Goal: Task Accomplishment & Management: Use online tool/utility

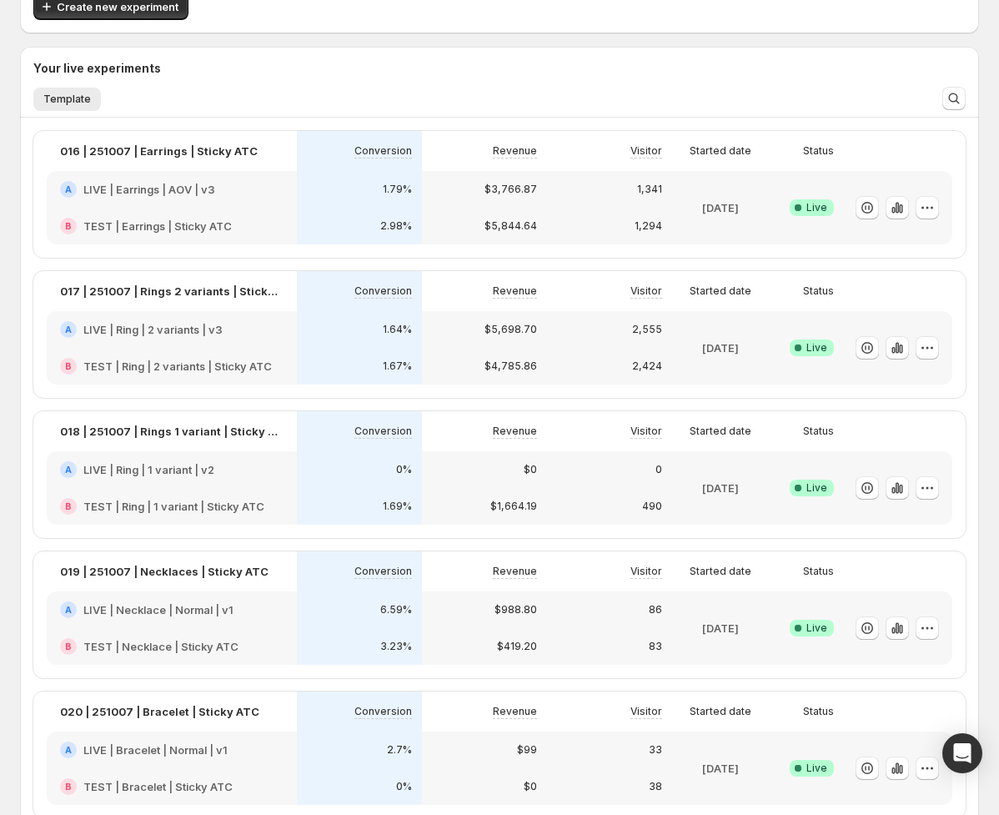
scroll to position [106, 0]
click at [895, 211] on icon "button" at bounding box center [897, 208] width 17 height 17
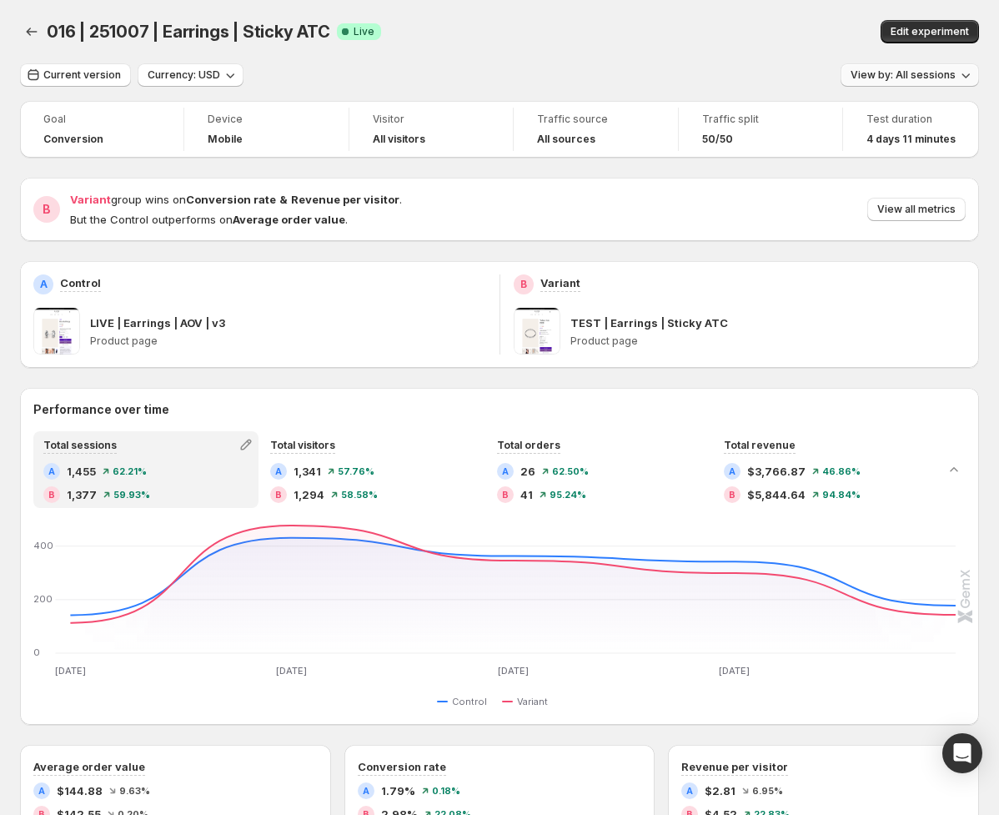
click at [928, 78] on span "View by: All sessions" at bounding box center [902, 74] width 105 height 13
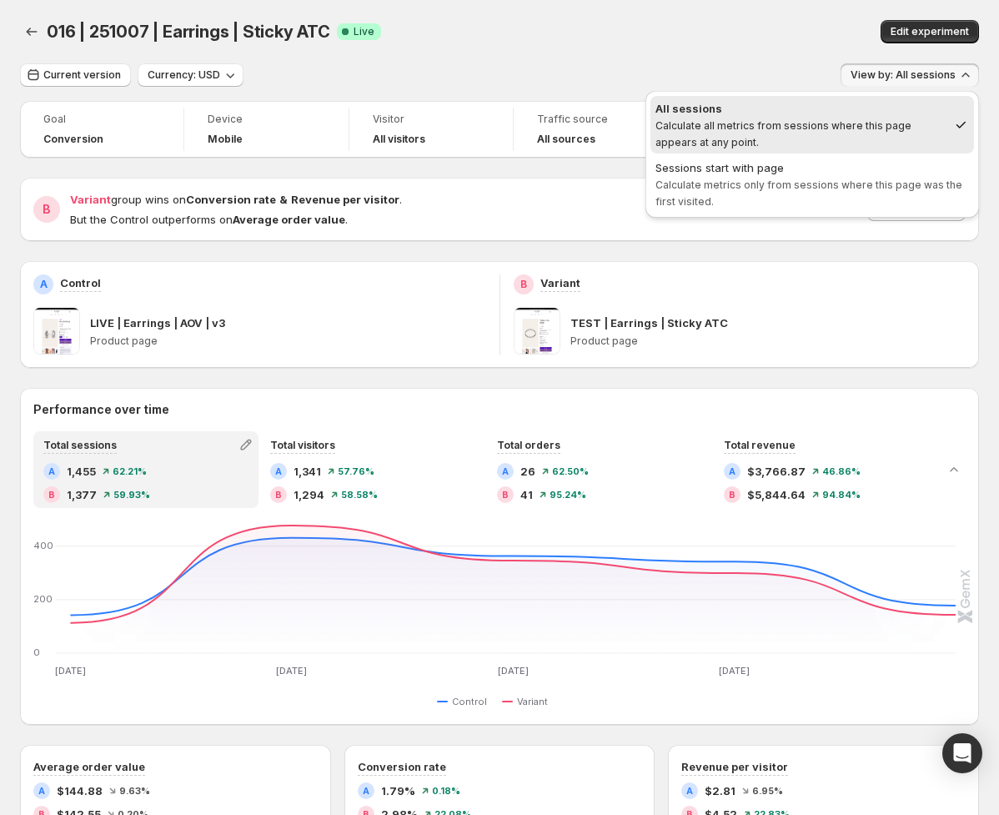
click at [822, 185] on span "Calculate metrics only from sessions where this page was the first visited." at bounding box center [808, 192] width 307 height 29
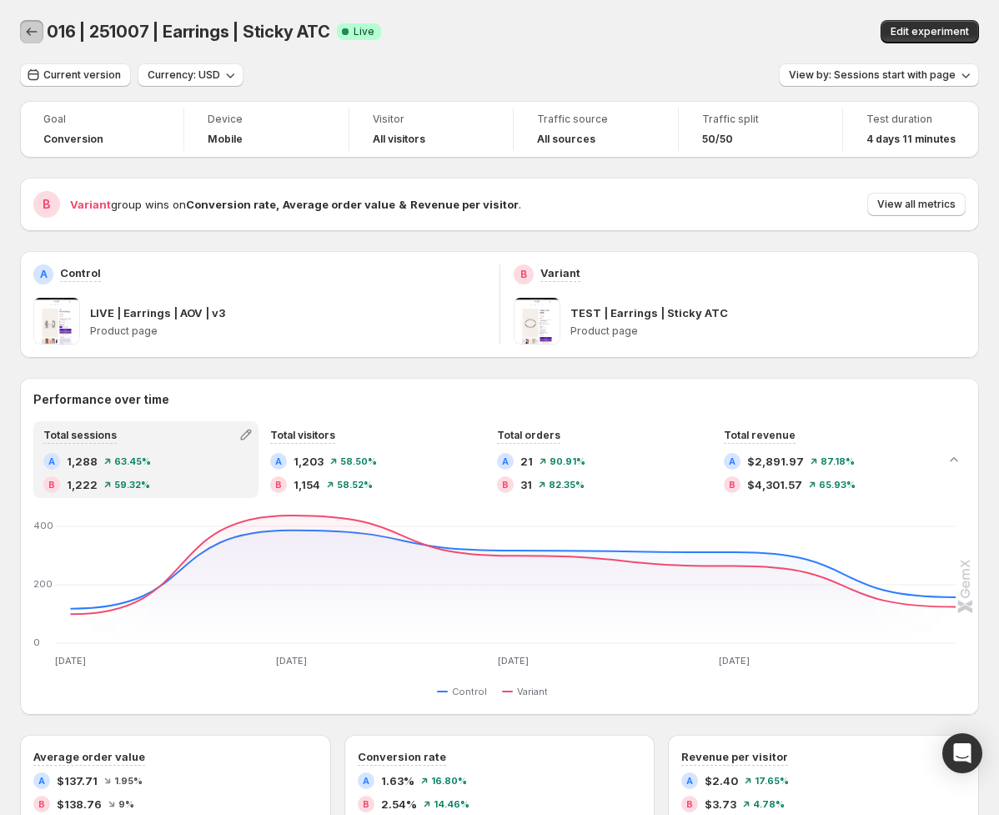
click at [34, 32] on icon "Back" at bounding box center [31, 31] width 17 height 17
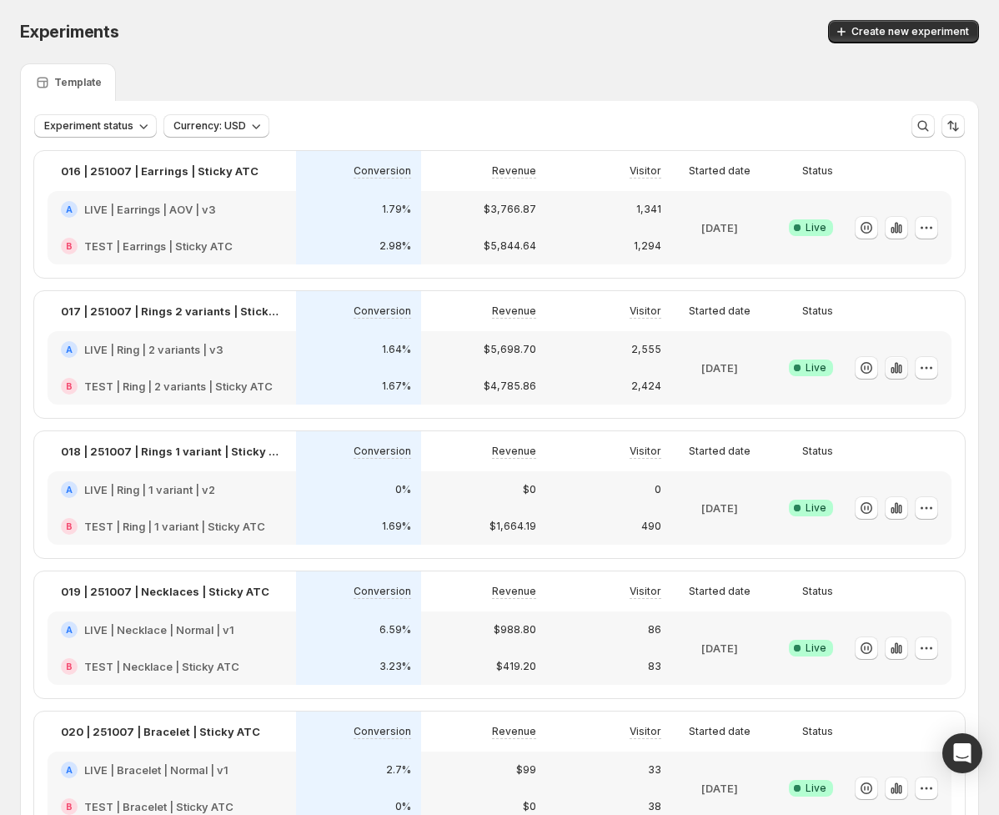
click at [900, 366] on icon "button" at bounding box center [896, 367] width 17 height 17
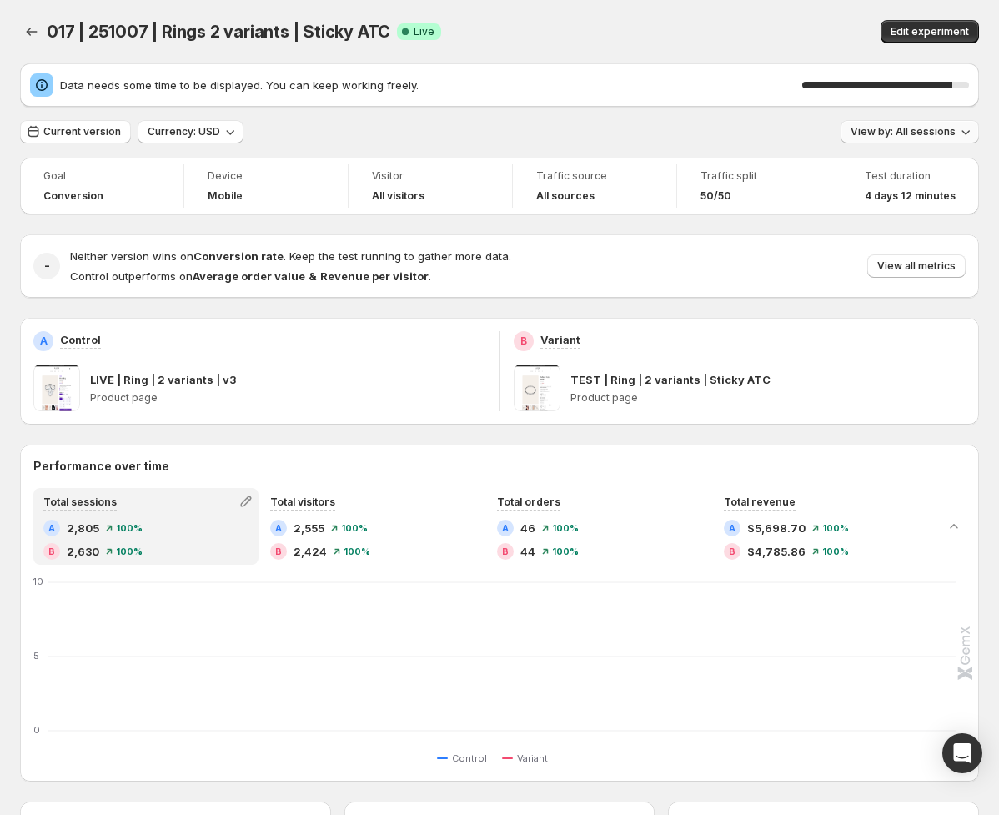
click at [924, 135] on span "View by: All sessions" at bounding box center [902, 131] width 105 height 13
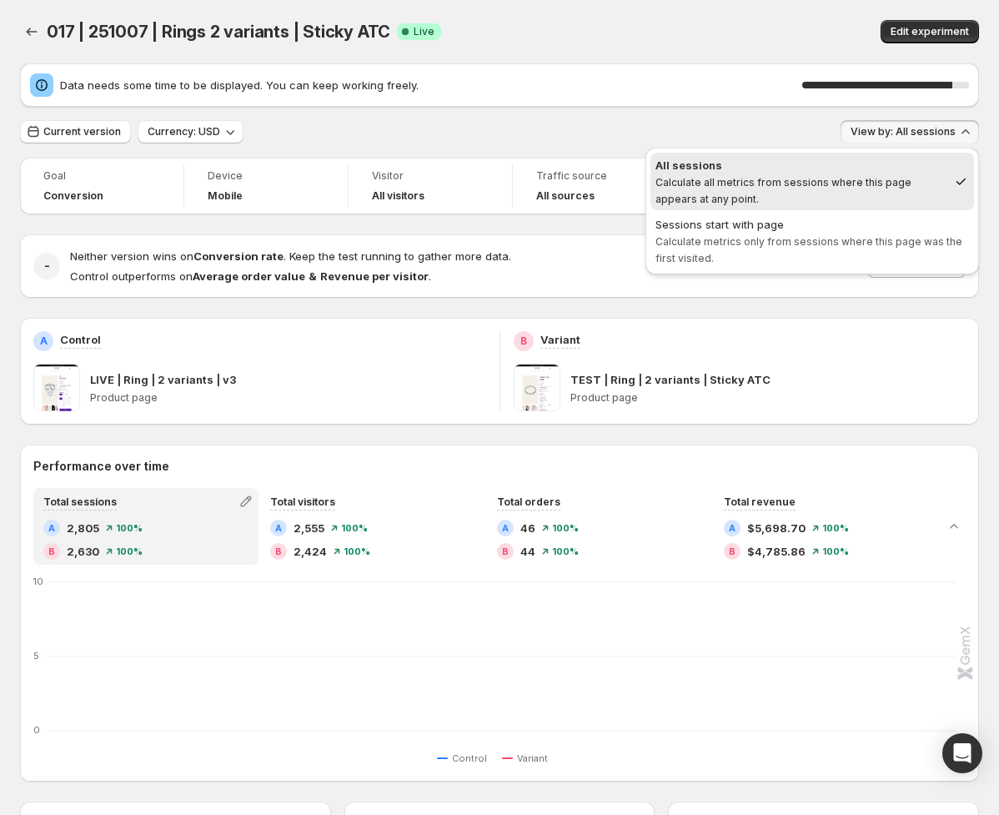
click at [815, 247] on span "Sessions start with page Calculate metrics only from sessions where this page w…" at bounding box center [811, 240] width 313 height 48
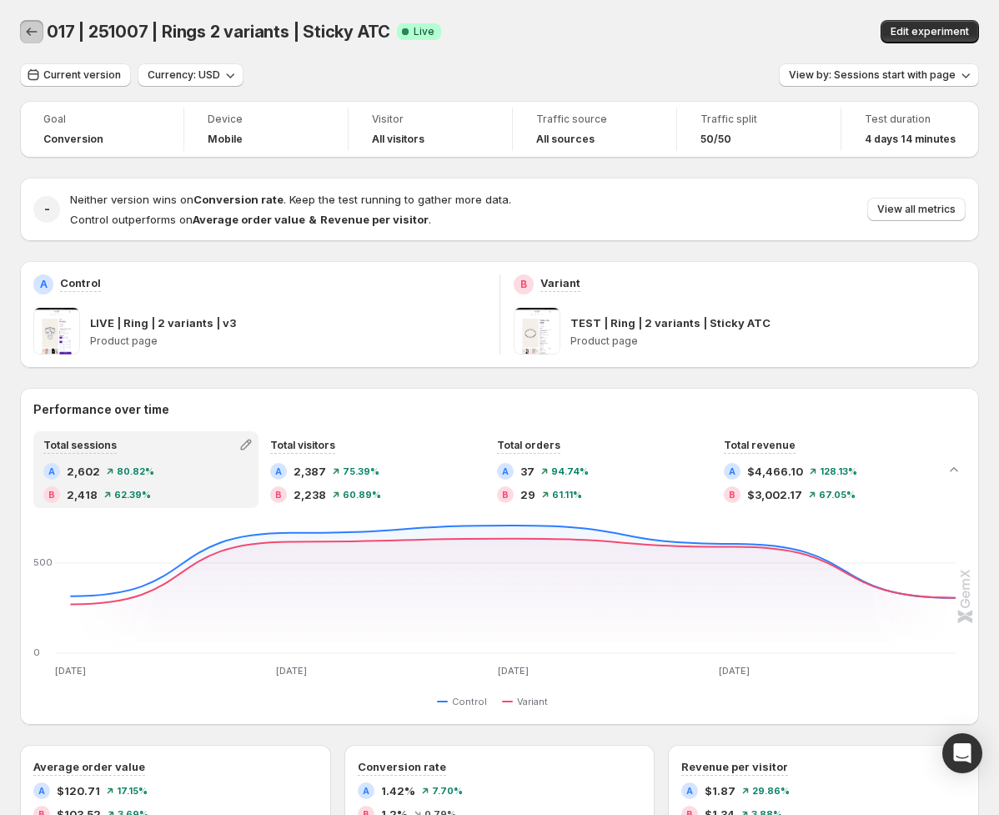
drag, startPoint x: 28, startPoint y: 28, endPoint x: 8, endPoint y: 24, distance: 20.4
click at [28, 28] on icon "Back" at bounding box center [31, 31] width 17 height 17
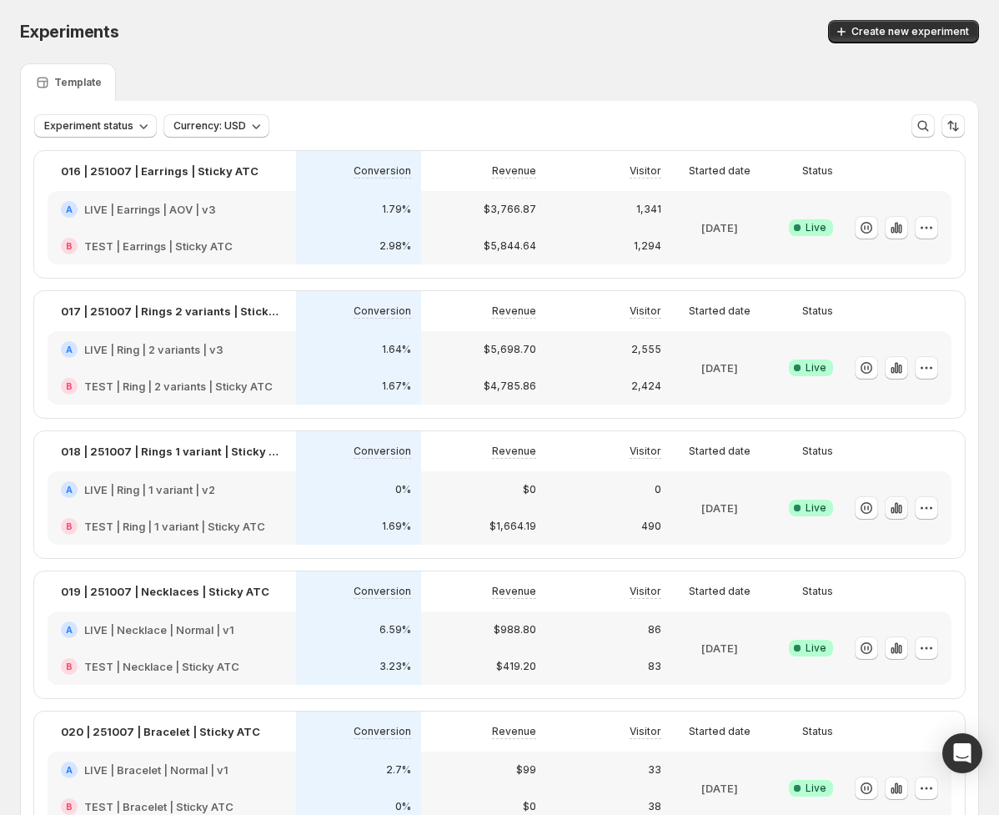
click at [894, 509] on icon "button" at bounding box center [891, 510] width 3 height 7
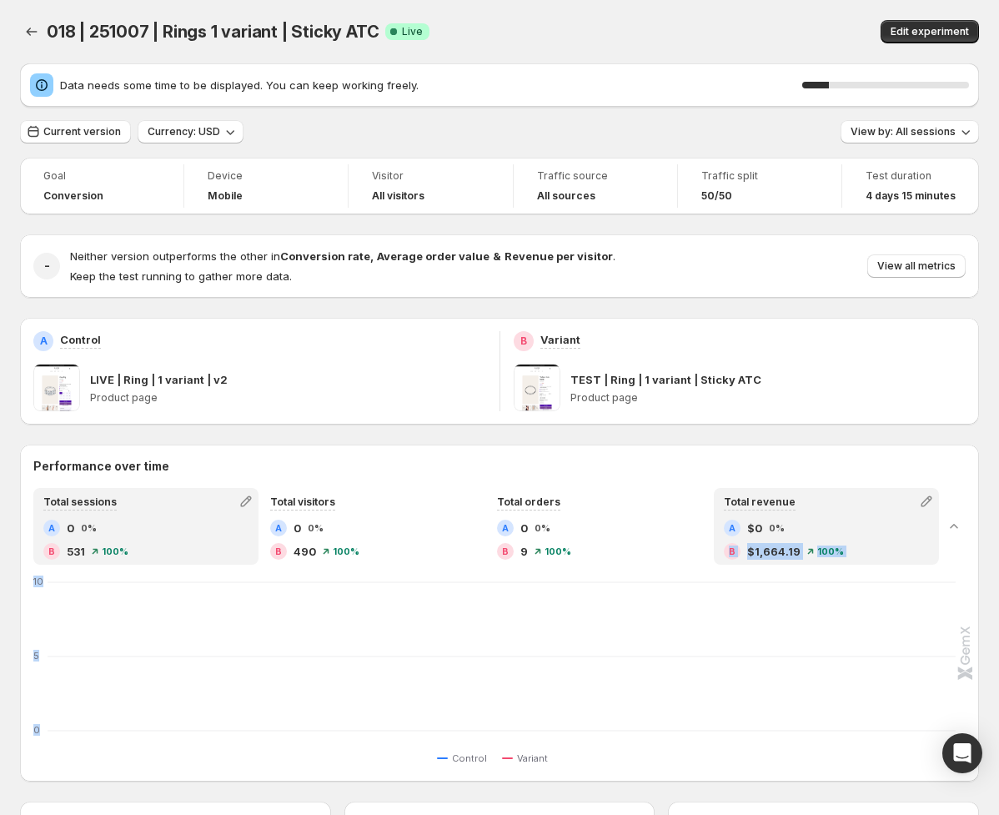
drag, startPoint x: 858, startPoint y: 522, endPoint x: 844, endPoint y: 540, distance: 23.2
click at [855, 524] on div "Total sessions A 0 0% B 531 100% Total visitors A 0 0% B 490 100% Total orders …" at bounding box center [499, 628] width 959 height 280
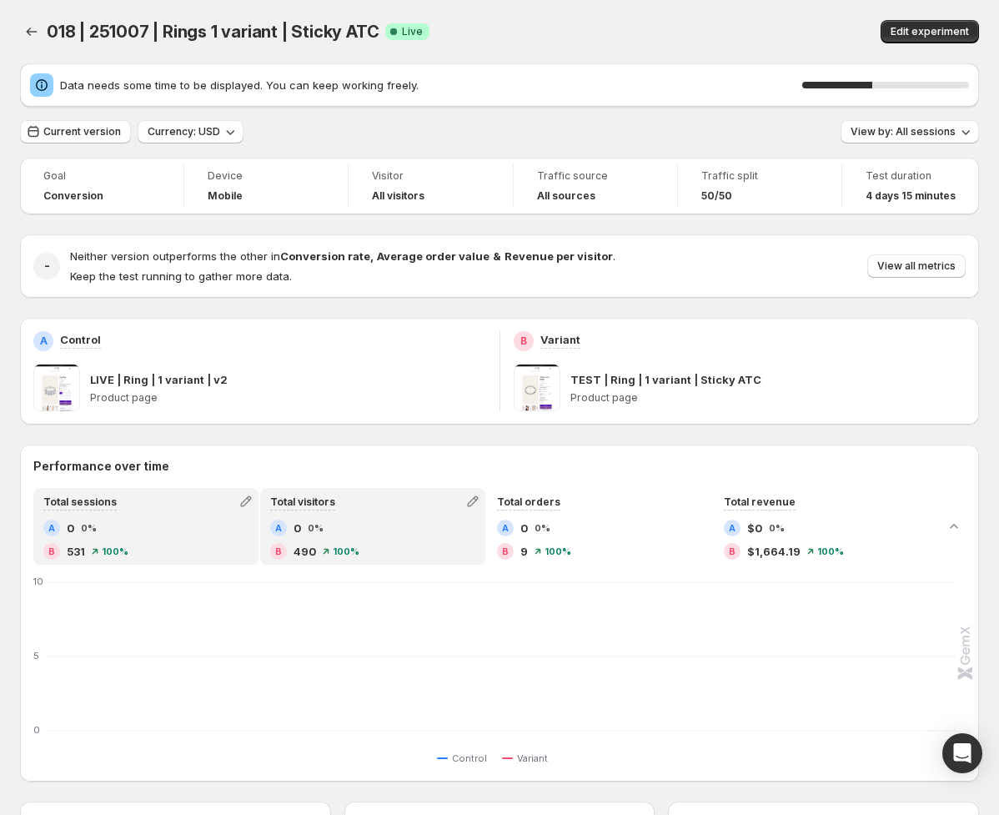
click at [440, 545] on div "B 490 100%" at bounding box center [372, 551] width 205 height 17
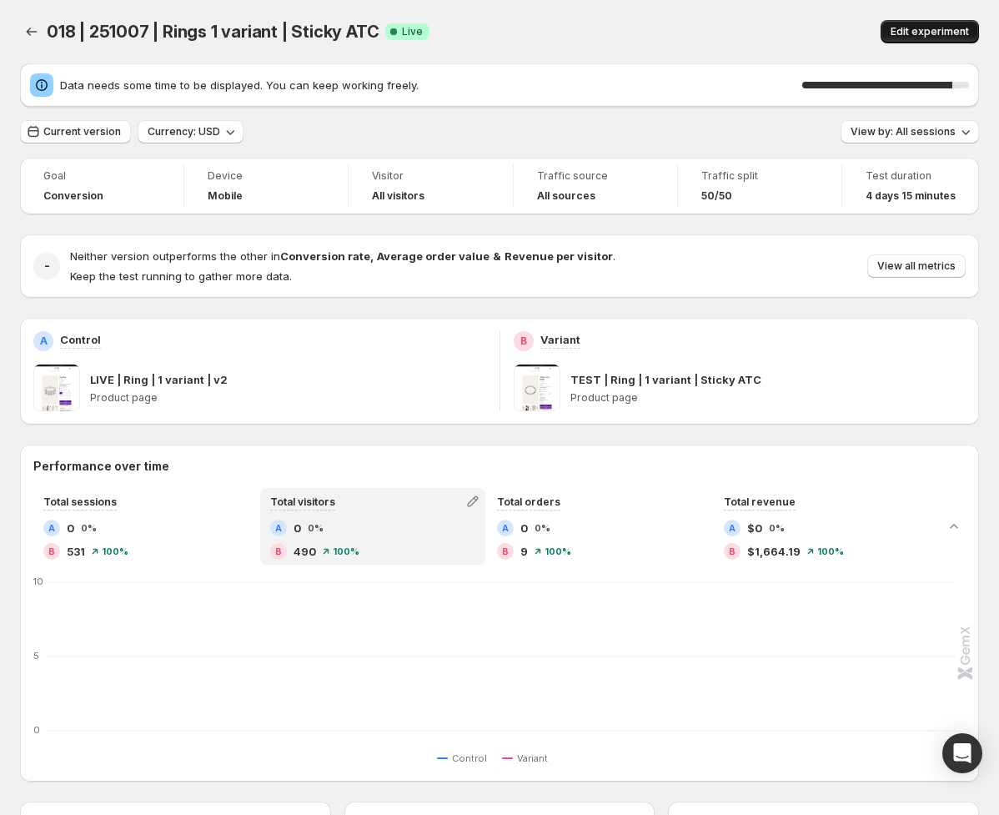
click at [915, 26] on span "Edit experiment" at bounding box center [929, 31] width 78 height 13
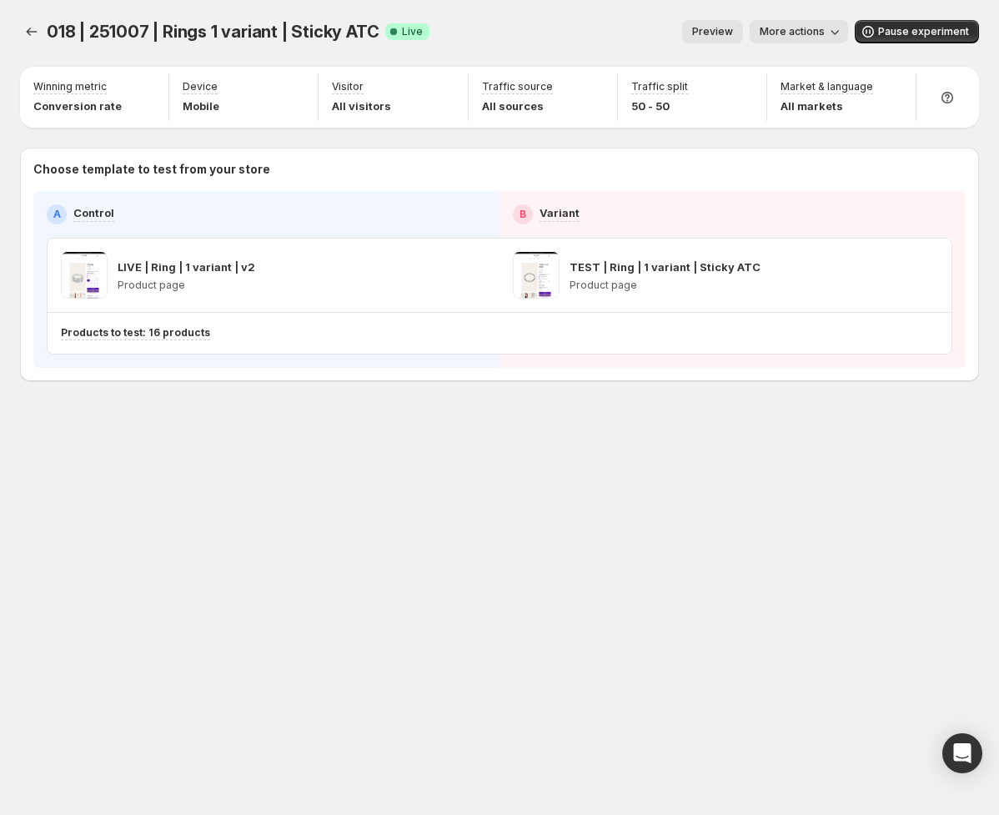
click at [47, 34] on span "018 | 251007 | Rings 1 variant | Sticky ATC" at bounding box center [213, 32] width 332 height 20
click at [35, 33] on icon "Experiments" at bounding box center [31, 31] width 17 height 17
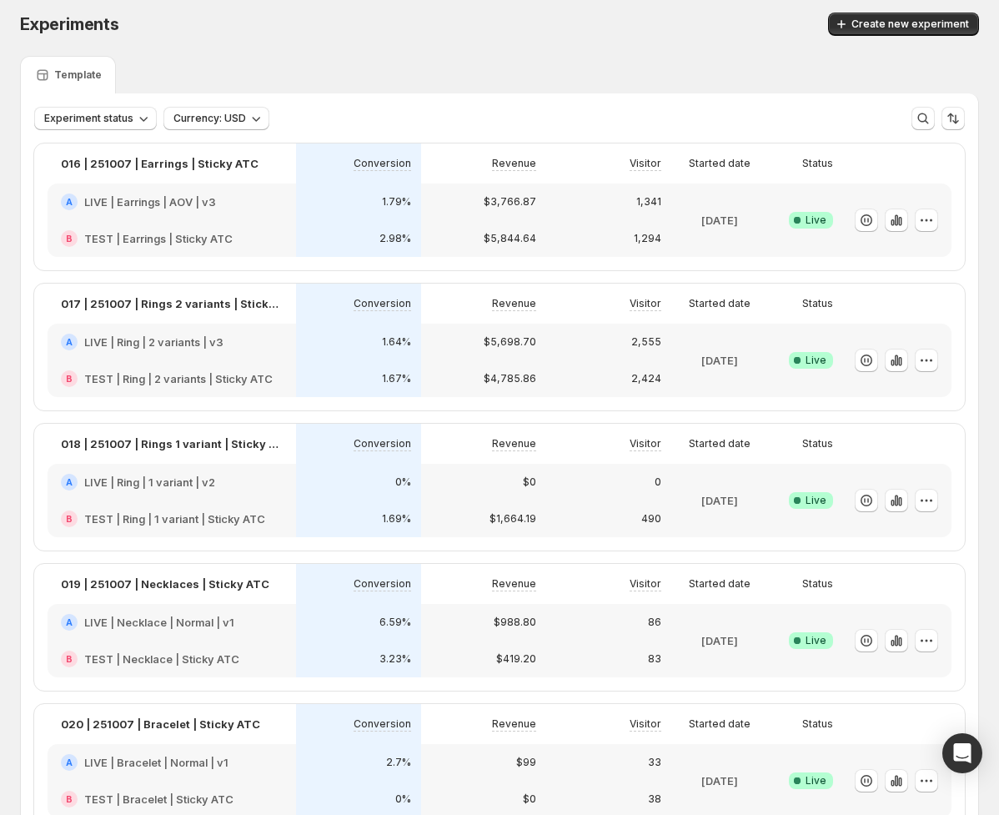
scroll to position [21, 0]
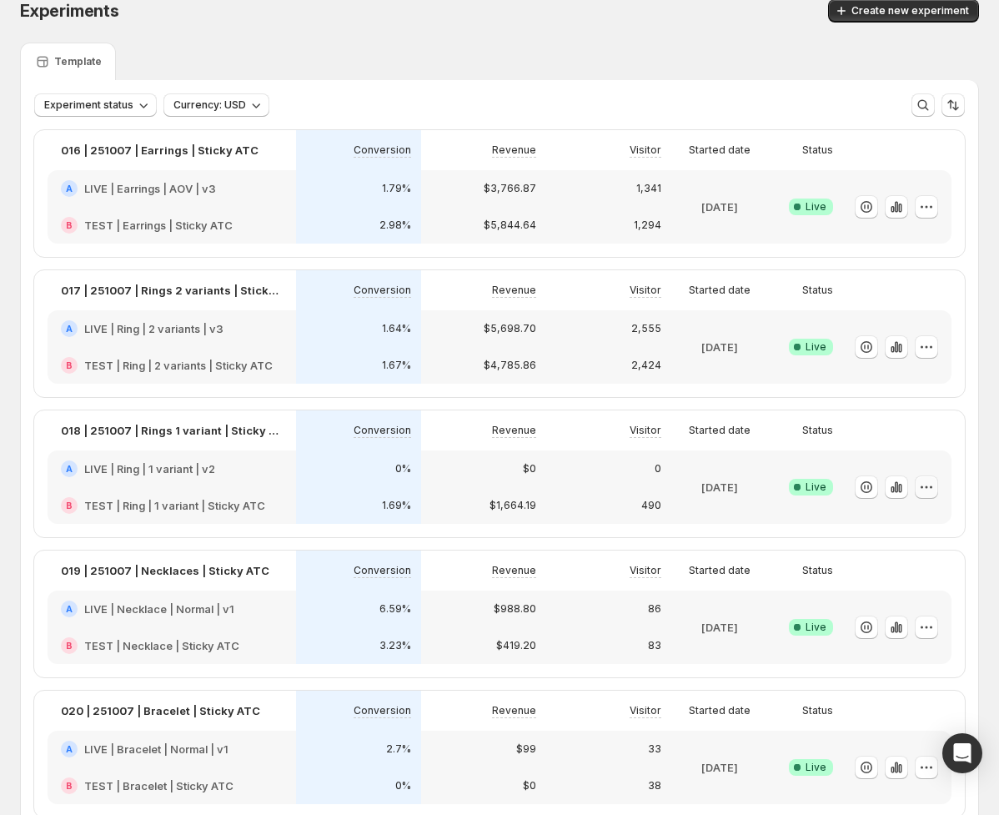
click at [926, 485] on icon "button" at bounding box center [926, 486] width 3 height 3
click at [883, 524] on span "Edit" at bounding box center [900, 521] width 164 height 17
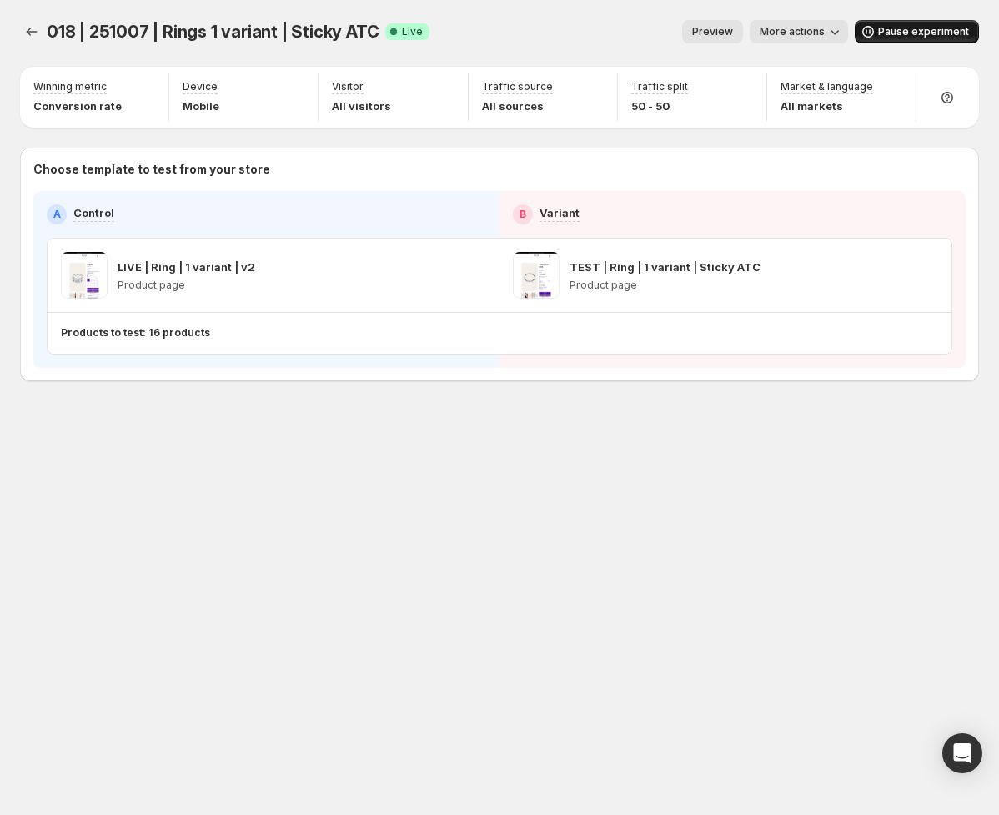
click at [890, 33] on span "Pause experiment" at bounding box center [923, 31] width 91 height 13
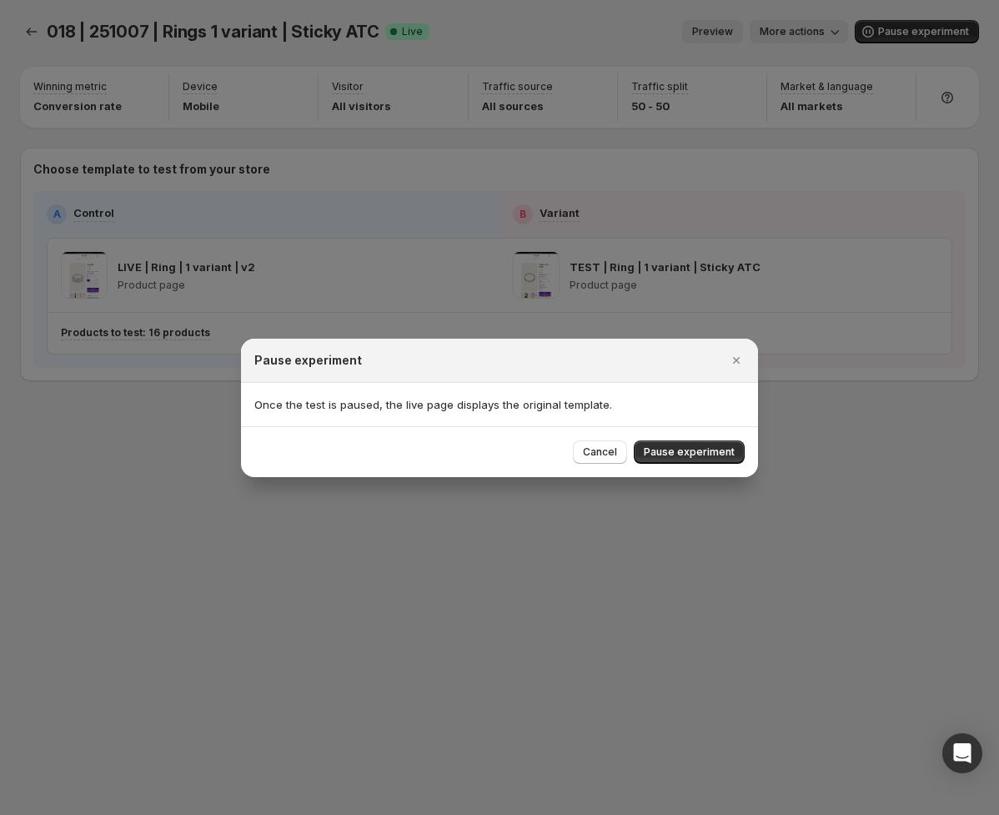
click at [723, 453] on span "Pause experiment" at bounding box center [689, 451] width 91 height 13
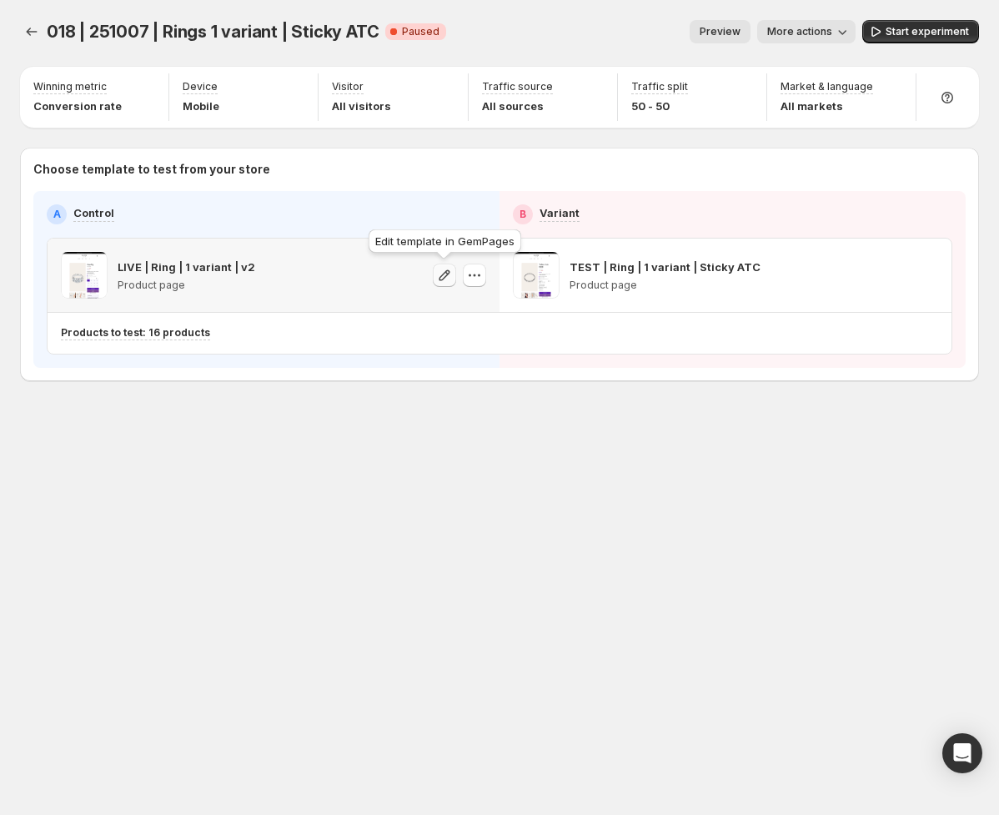
click at [443, 276] on icon "button" at bounding box center [444, 275] width 17 height 17
click at [480, 280] on icon "button" at bounding box center [474, 275] width 17 height 17
click at [499, 310] on span "Change template" at bounding box center [479, 309] width 90 height 13
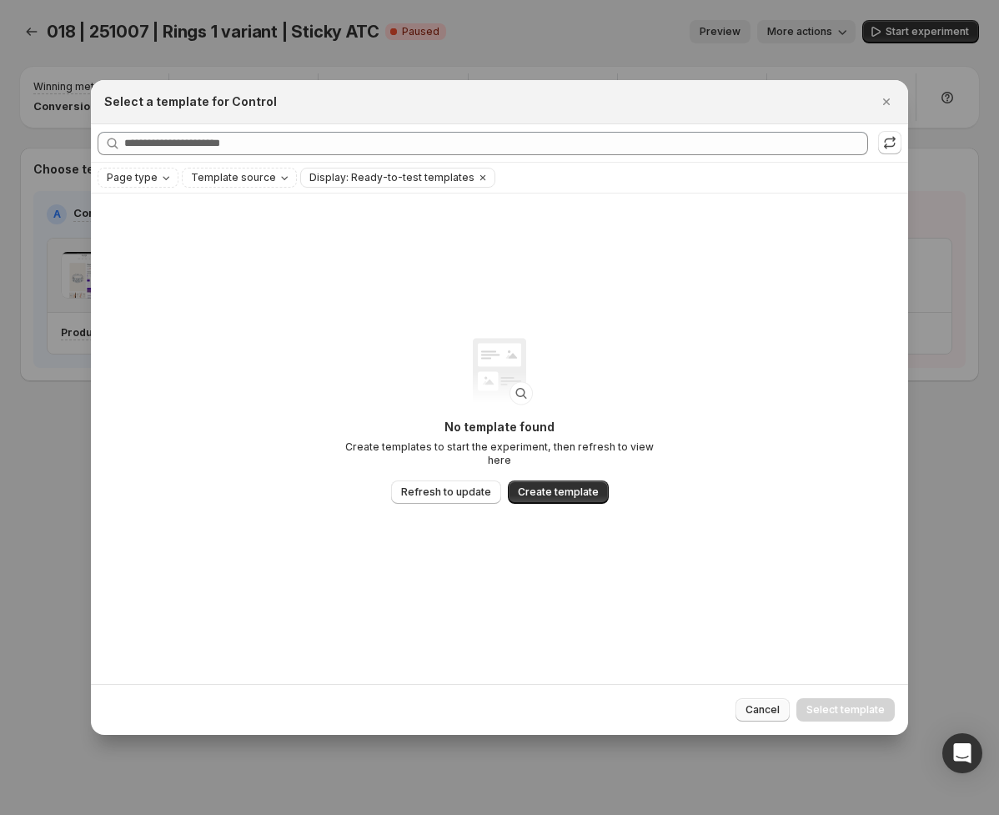
click at [766, 711] on span "Cancel" at bounding box center [762, 709] width 34 height 13
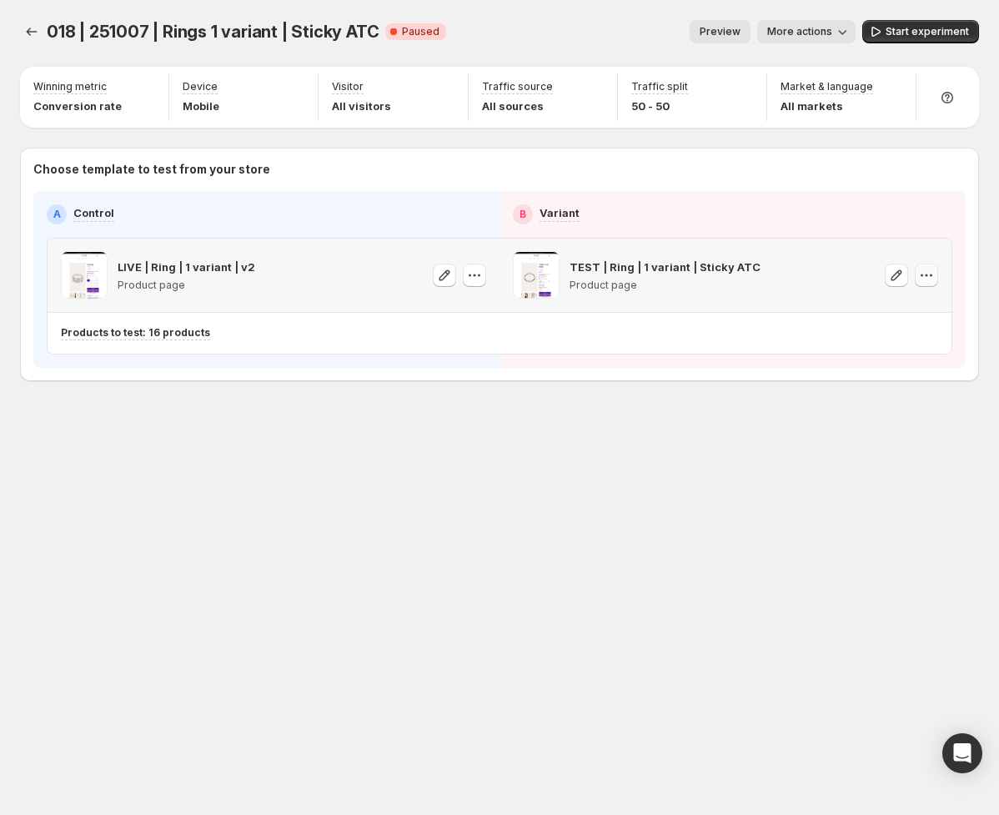
click at [932, 275] on icon "button" at bounding box center [926, 275] width 17 height 17
click at [894, 384] on span "Remove template" at bounding box center [922, 380] width 90 height 13
click at [481, 278] on button "button" at bounding box center [474, 274] width 23 height 23
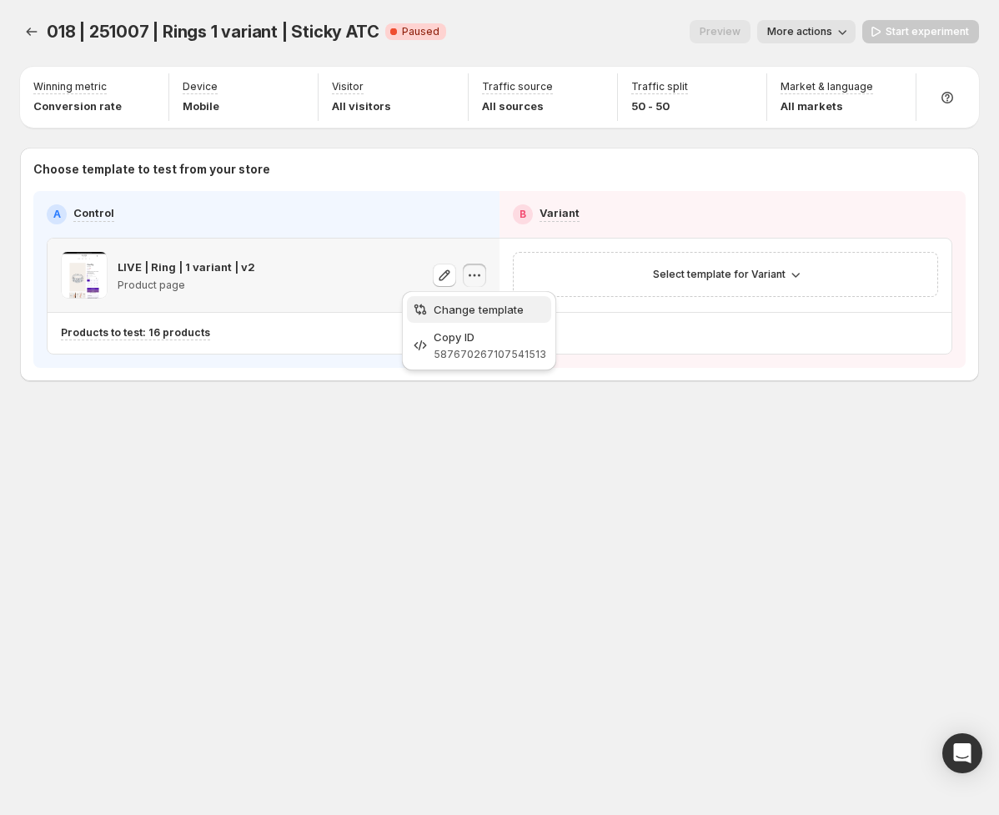
click at [487, 313] on span "Change template" at bounding box center [479, 309] width 90 height 13
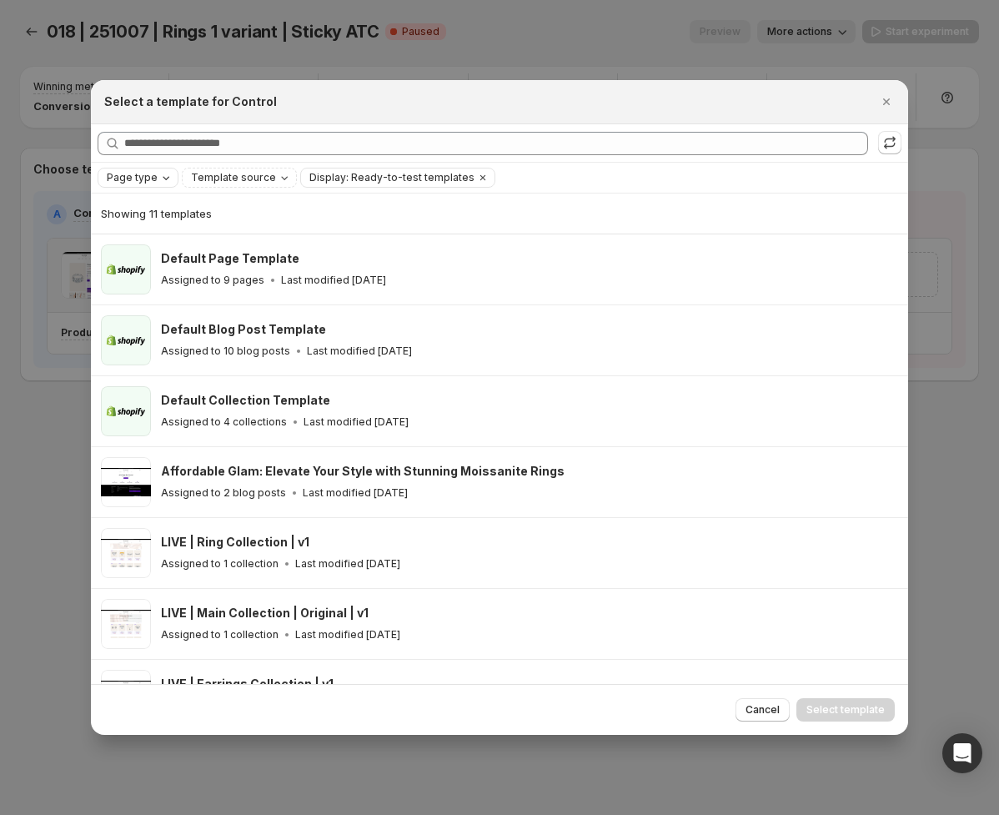
click at [151, 178] on span "Page type" at bounding box center [132, 177] width 51 height 13
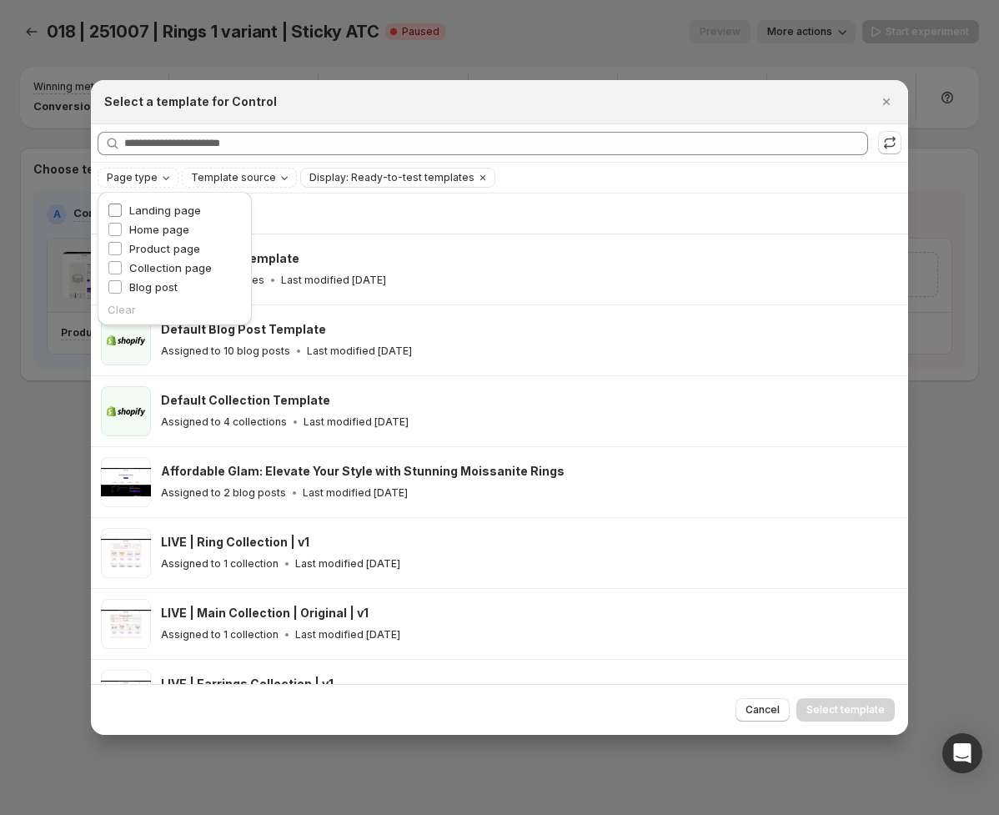
click at [173, 208] on span "Landing page" at bounding box center [165, 209] width 72 height 13
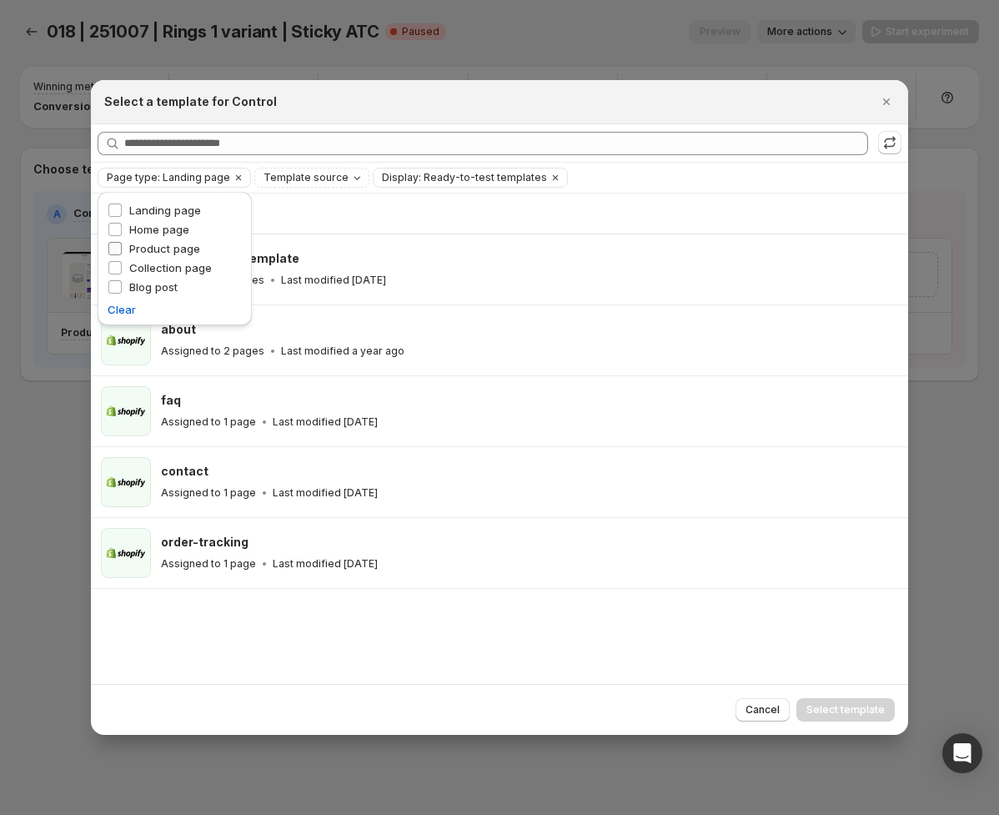
drag, startPoint x: 161, startPoint y: 250, endPoint x: 186, endPoint y: 247, distance: 25.2
click at [161, 250] on span "Product page" at bounding box center [164, 248] width 71 height 13
click at [787, 177] on div "Page type: Landing page, Product page Template source Display: Ready-to-test te…" at bounding box center [500, 178] width 804 height 20
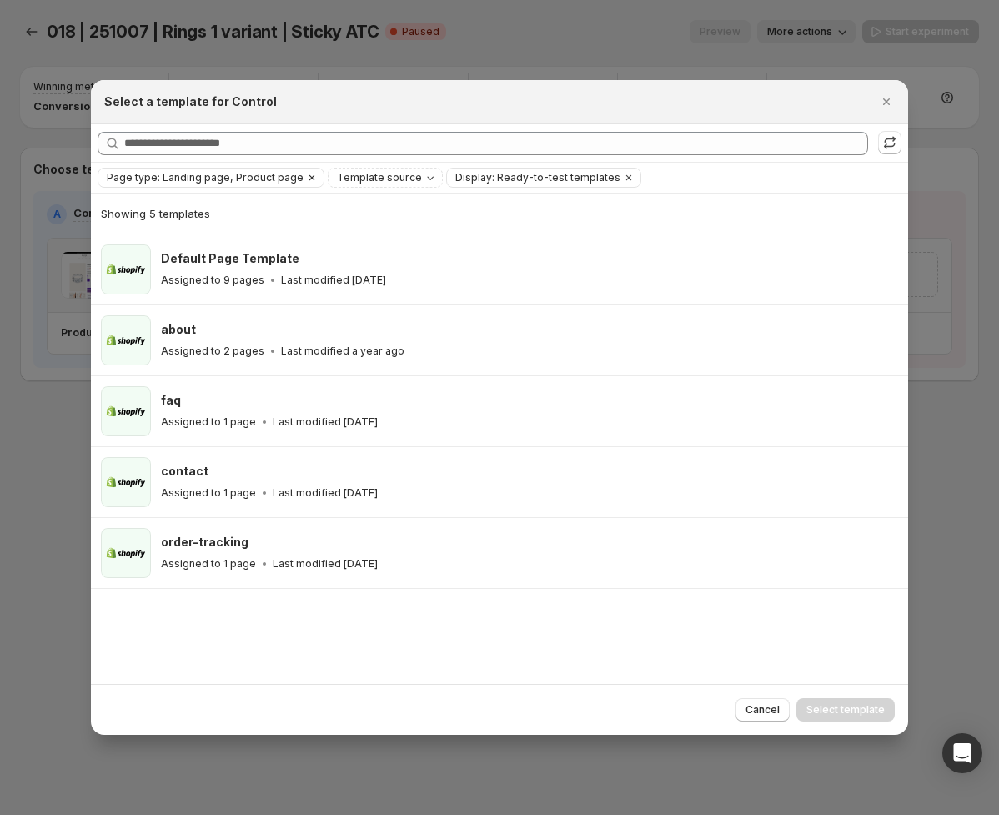
click at [208, 173] on span "Page type: Landing page, Product page" at bounding box center [205, 177] width 197 height 13
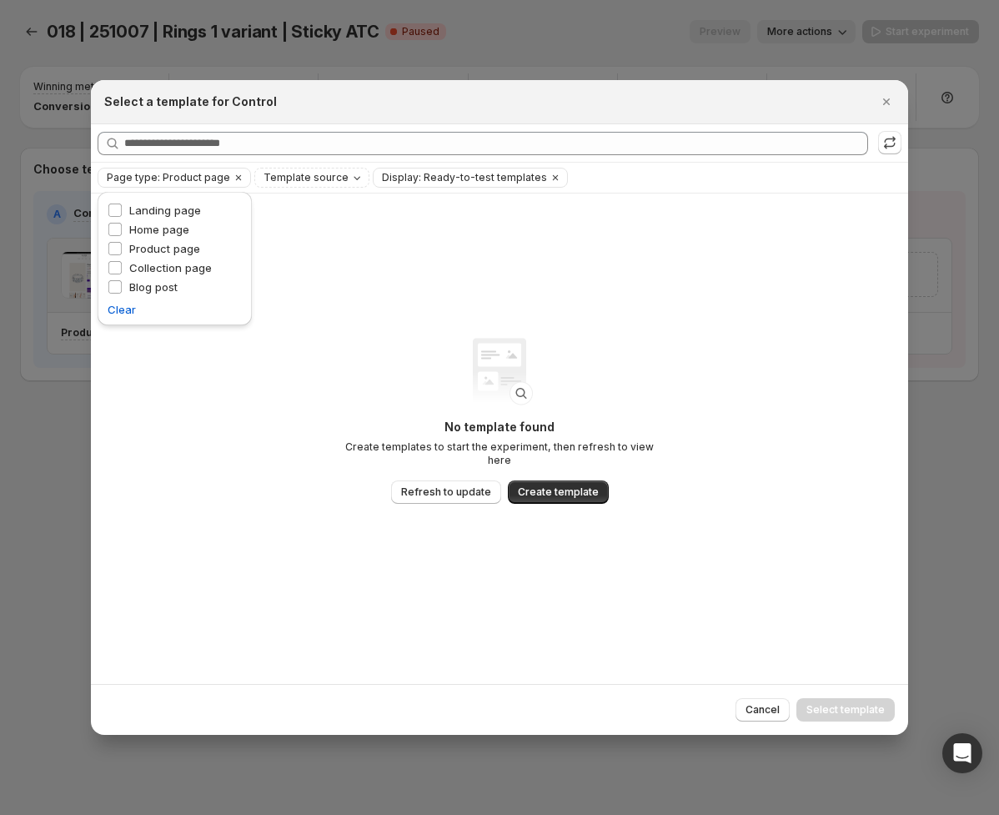
drag, startPoint x: 373, startPoint y: 229, endPoint x: 620, endPoint y: 178, distance: 252.9
click at [373, 229] on div "No template found Create templates to start the experiment, then refresh to vie…" at bounding box center [499, 438] width 817 height 490
click at [892, 143] on icon ":r11c:" at bounding box center [889, 142] width 17 height 17
drag, startPoint x: 761, startPoint y: 708, endPoint x: 782, endPoint y: 710, distance: 21.0
click at [761, 708] on span "Cancel" at bounding box center [762, 709] width 34 height 13
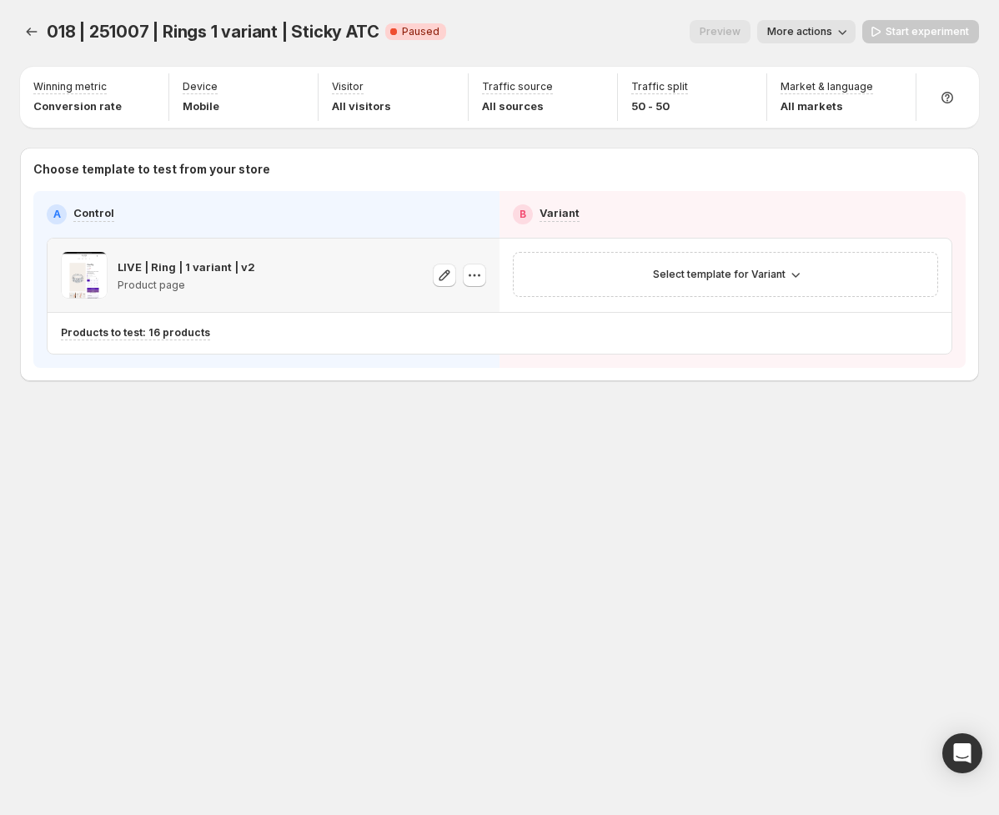
drag, startPoint x: 353, startPoint y: 284, endPoint x: 419, endPoint y: 283, distance: 65.9
click at [357, 283] on div "LIVE | Ring | 1 variant | v2 Product page" at bounding box center [273, 275] width 425 height 47
click at [713, 288] on div "Select template for Variant" at bounding box center [725, 274] width 425 height 45
click at [734, 270] on span "Select template for Variant" at bounding box center [719, 274] width 133 height 13
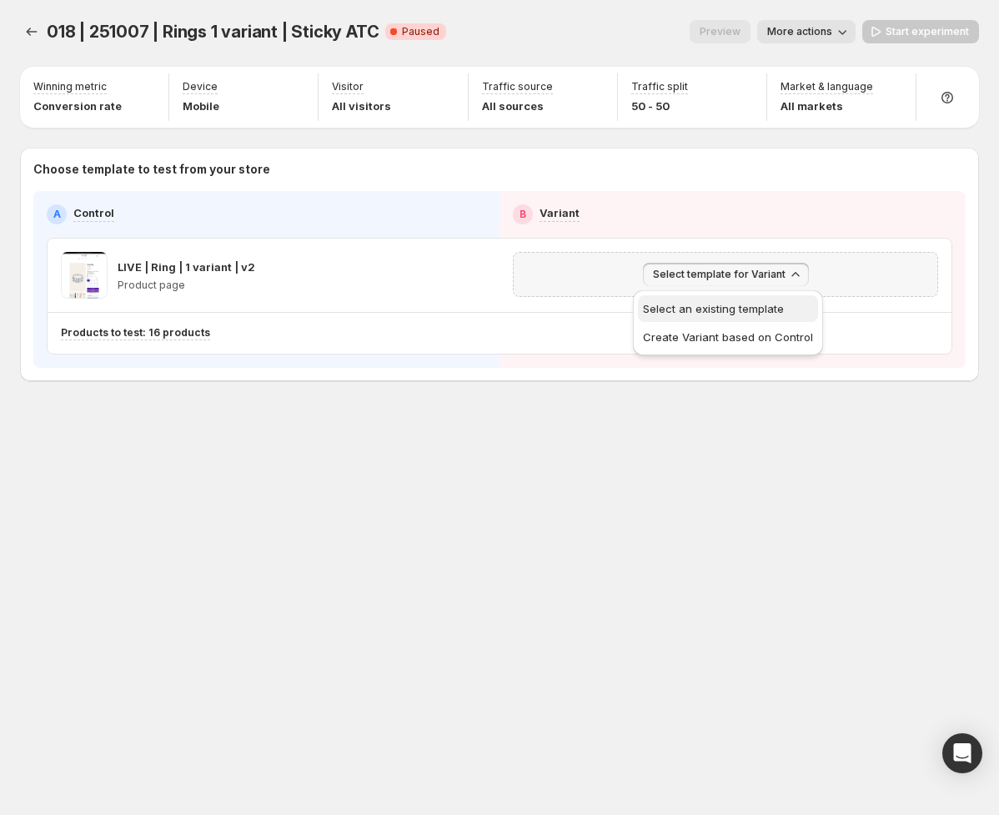
click at [713, 310] on span "Select an existing template" at bounding box center [713, 308] width 141 height 13
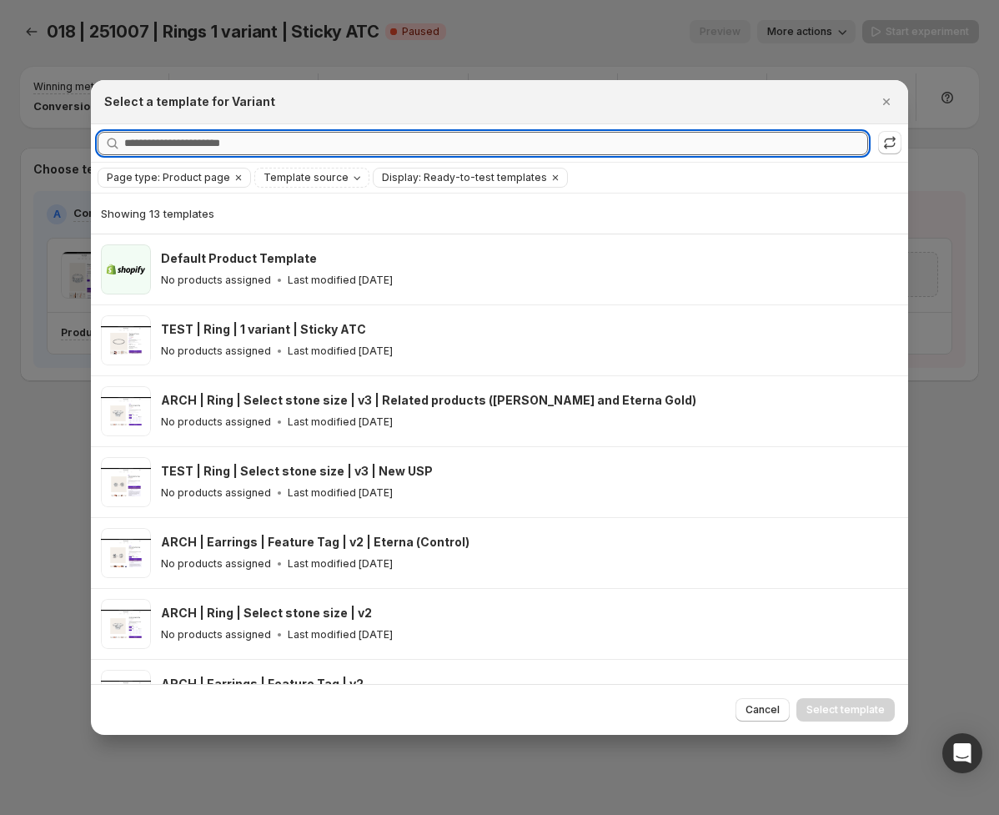
click at [214, 144] on input "Searching all templates" at bounding box center [496, 143] width 744 height 23
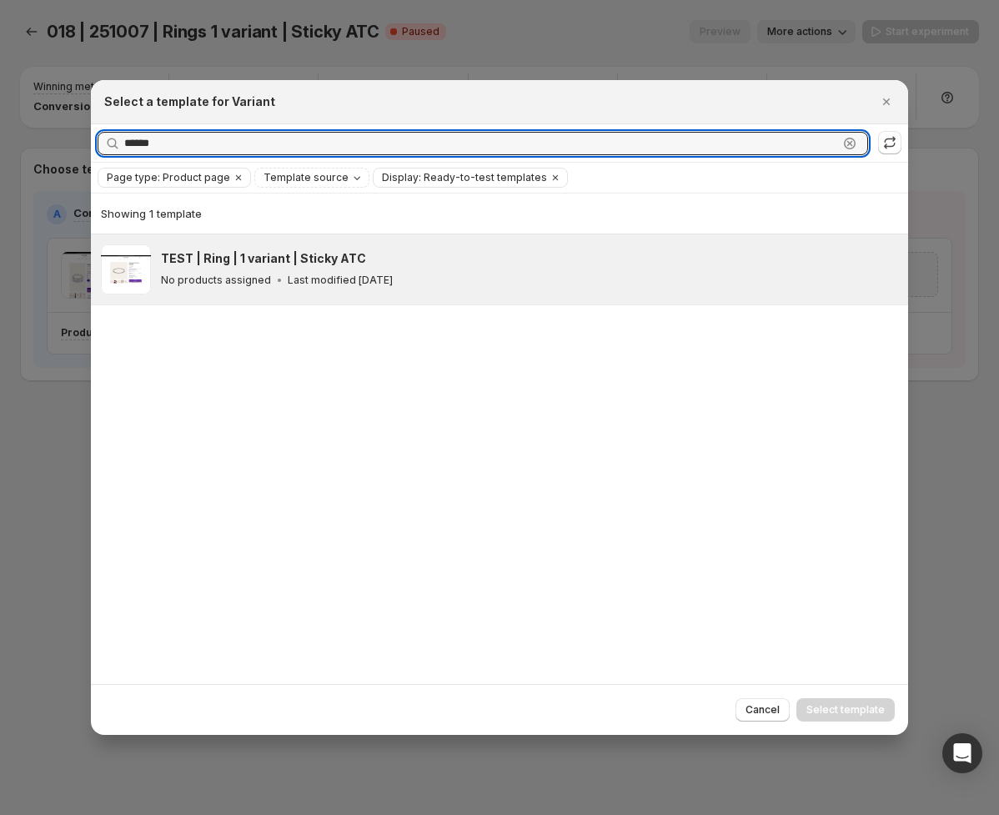
type input "******"
click at [488, 278] on div "No products assigned Last modified [DATE]" at bounding box center [527, 280] width 732 height 17
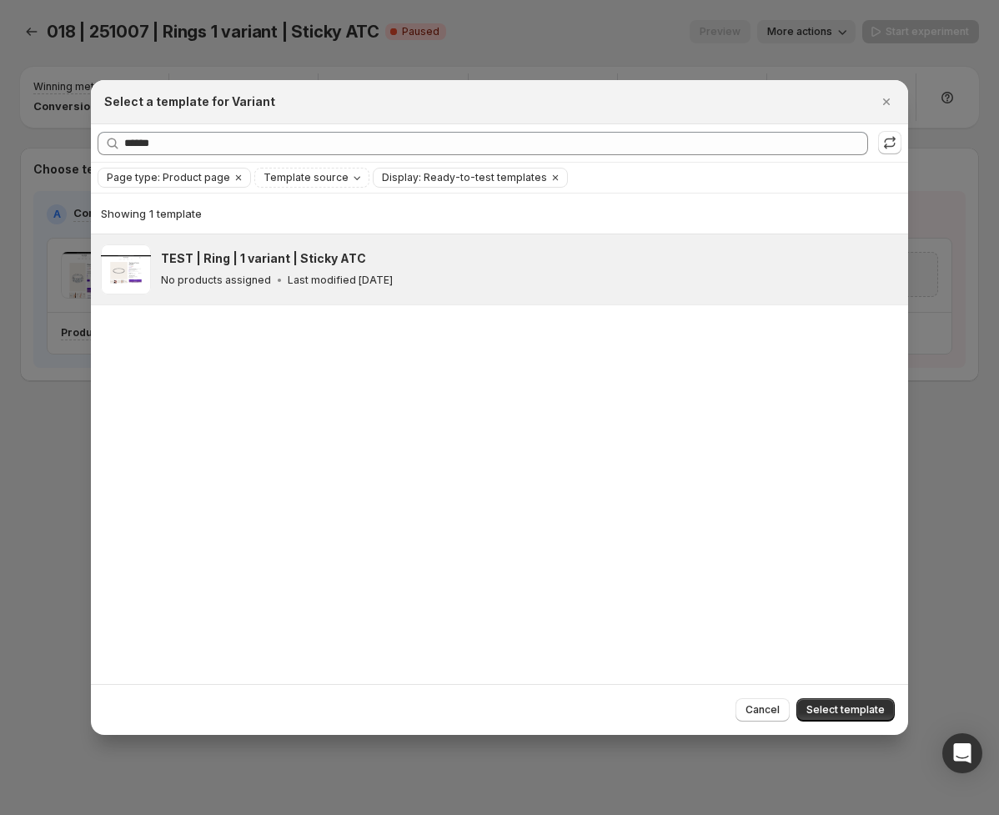
click at [858, 705] on span "Select template" at bounding box center [845, 709] width 78 height 13
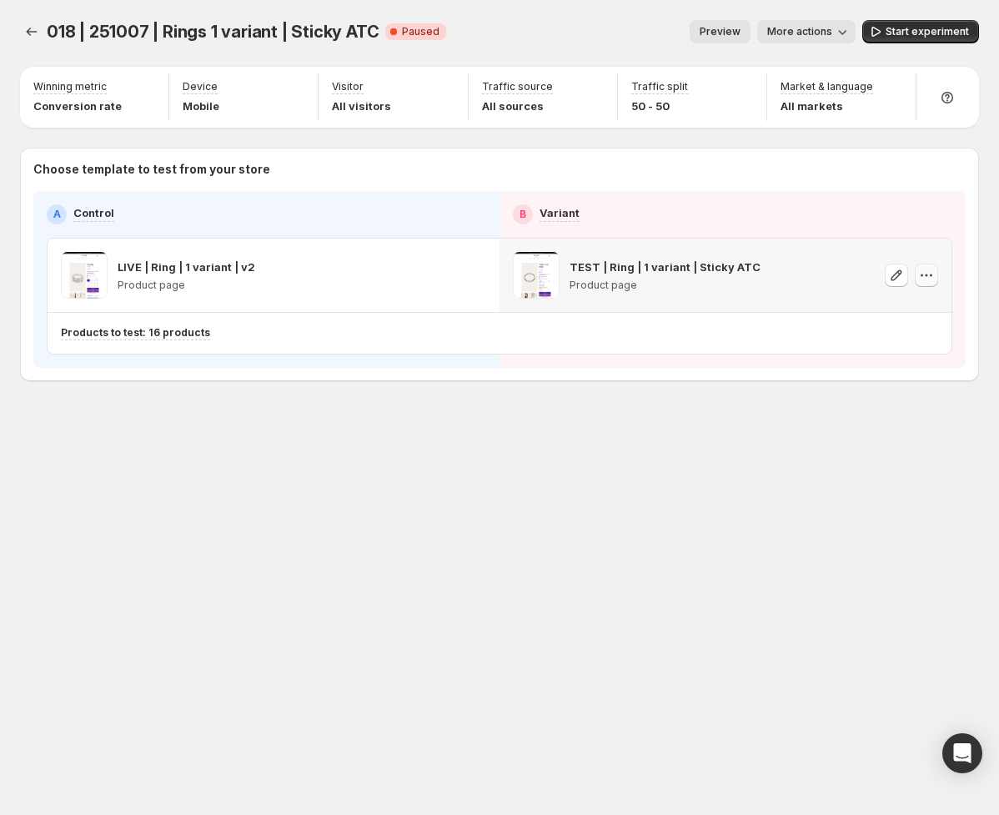
click at [925, 274] on icon "button" at bounding box center [926, 275] width 3 height 3
click at [630, 283] on p "Product page" at bounding box center [664, 284] width 191 height 13
click at [896, 271] on icon "button" at bounding box center [896, 275] width 17 height 17
click at [922, 36] on span "Start experiment" at bounding box center [926, 31] width 83 height 13
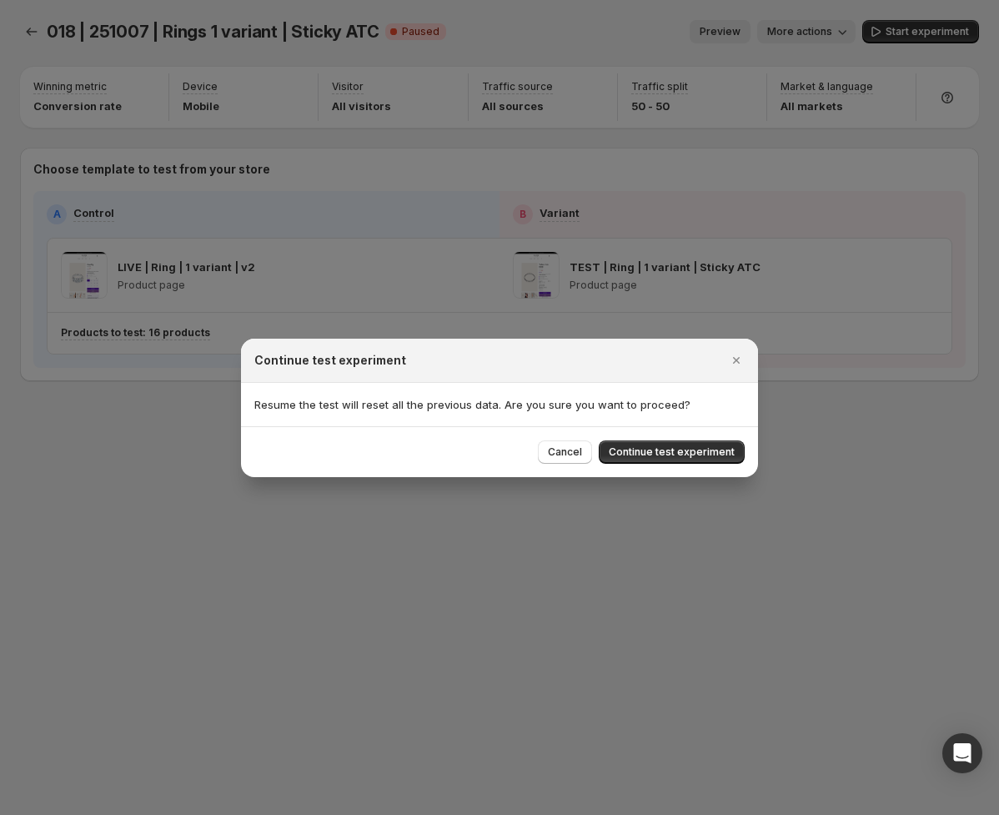
click at [714, 458] on button "Continue test experiment" at bounding box center [672, 451] width 146 height 23
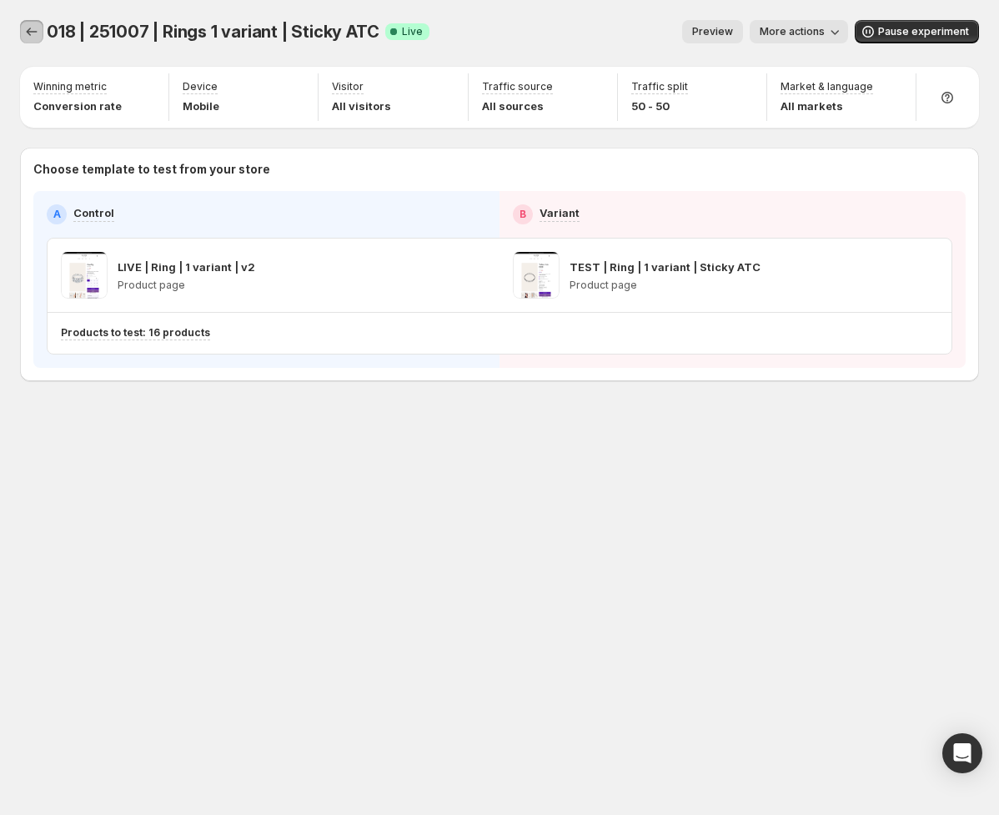
drag, startPoint x: 28, startPoint y: 30, endPoint x: 11, endPoint y: 26, distance: 17.2
click at [28, 29] on icon "Experiments" at bounding box center [31, 31] width 17 height 17
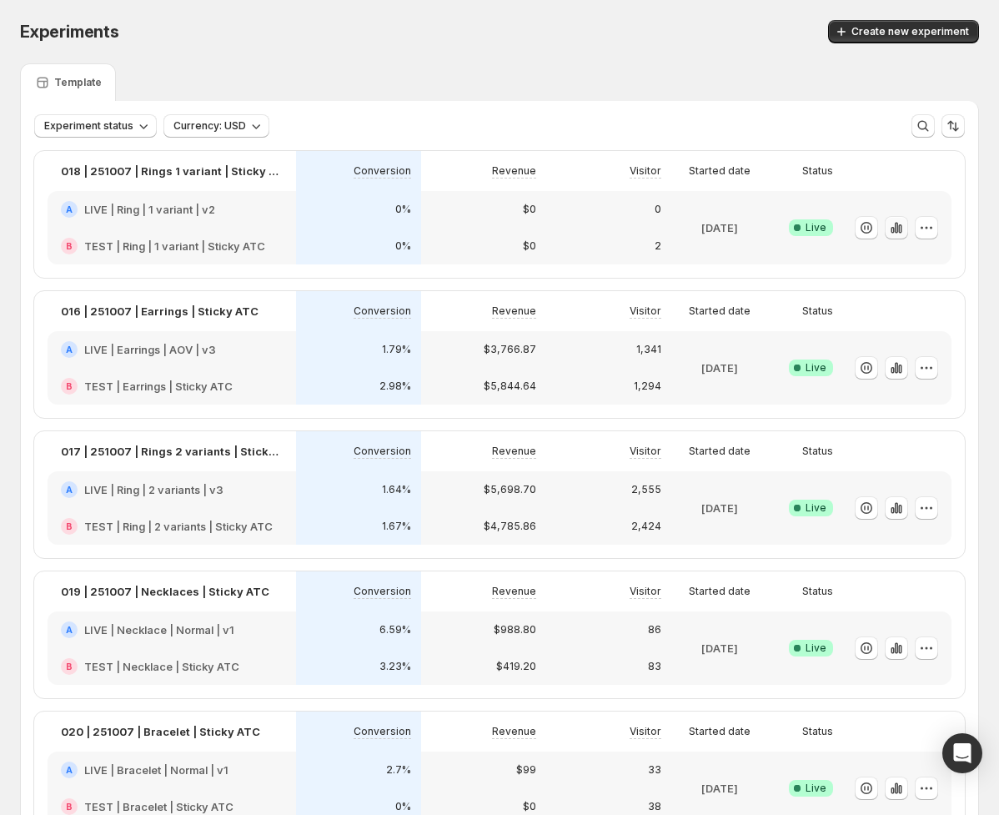
click at [895, 228] on icon "button" at bounding box center [896, 227] width 17 height 17
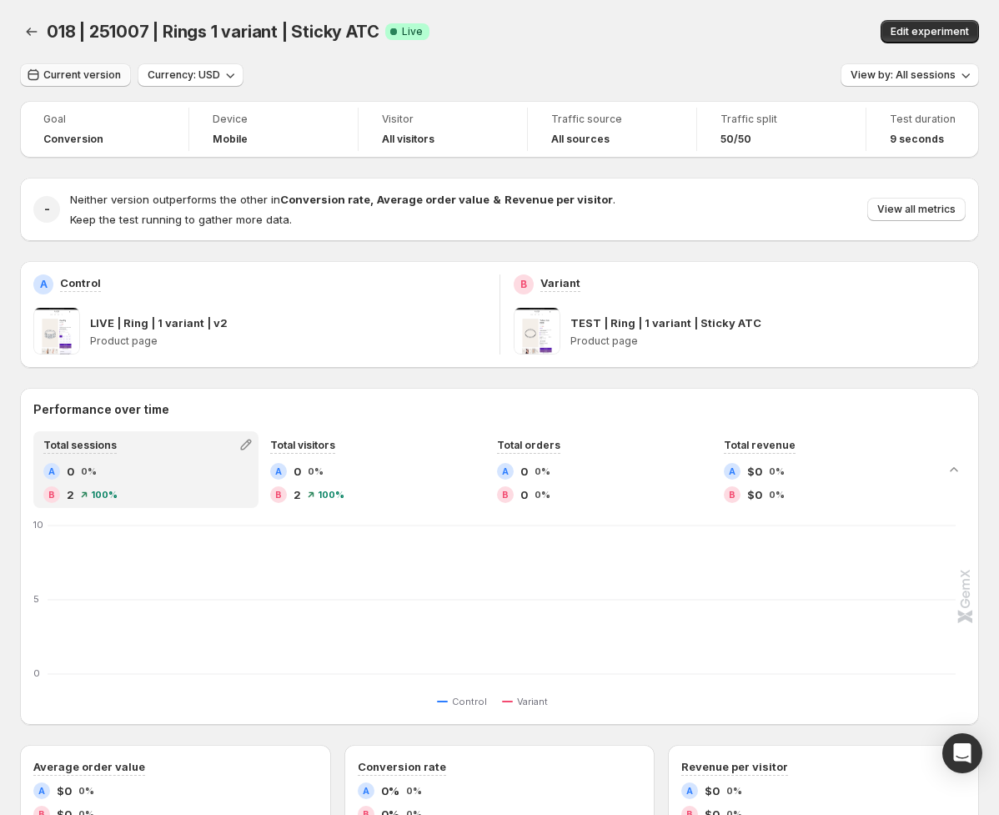
click at [85, 73] on span "Current version" at bounding box center [82, 74] width 78 height 13
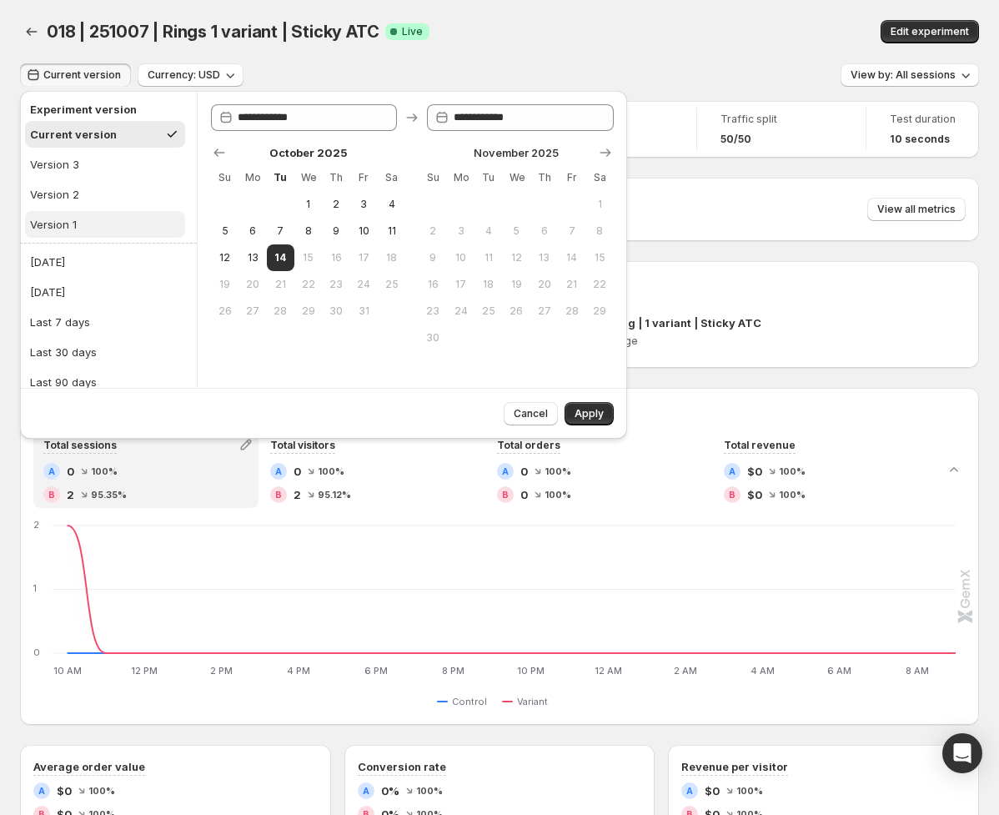
click at [104, 222] on button "Version 1" at bounding box center [105, 224] width 160 height 27
type input "**********"
drag, startPoint x: 587, startPoint y: 414, endPoint x: 608, endPoint y: 414, distance: 20.8
click at [587, 414] on span "Apply" at bounding box center [588, 413] width 29 height 13
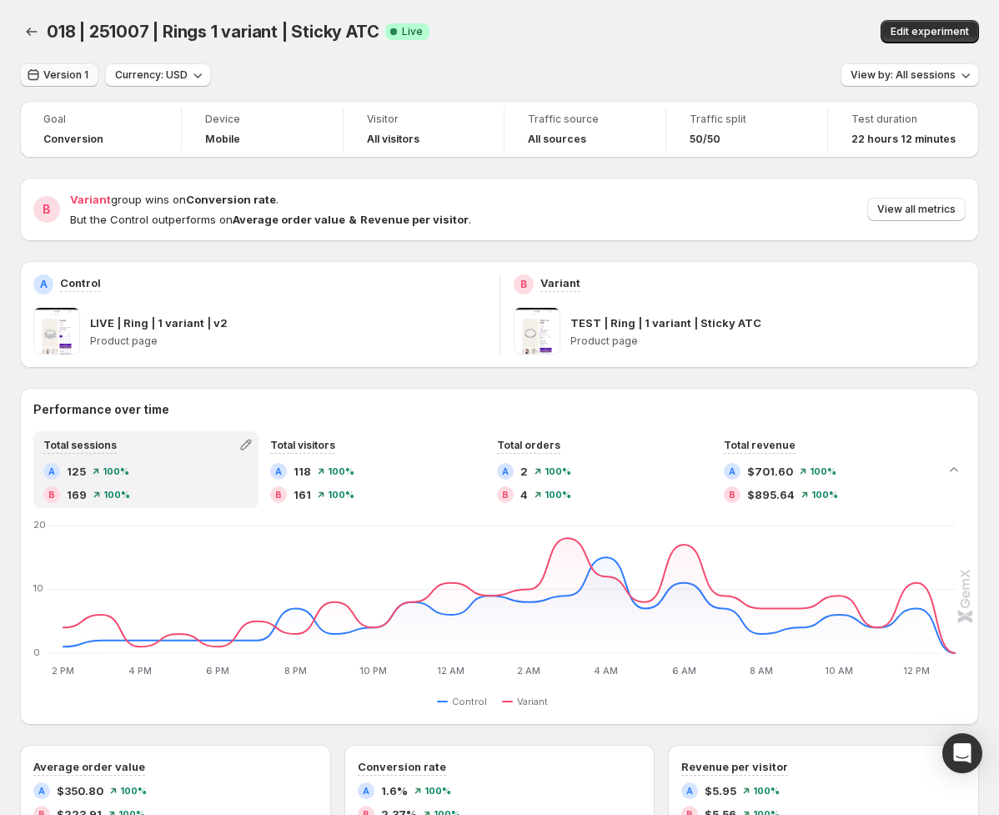
click at [66, 73] on span "Version 1" at bounding box center [65, 74] width 45 height 13
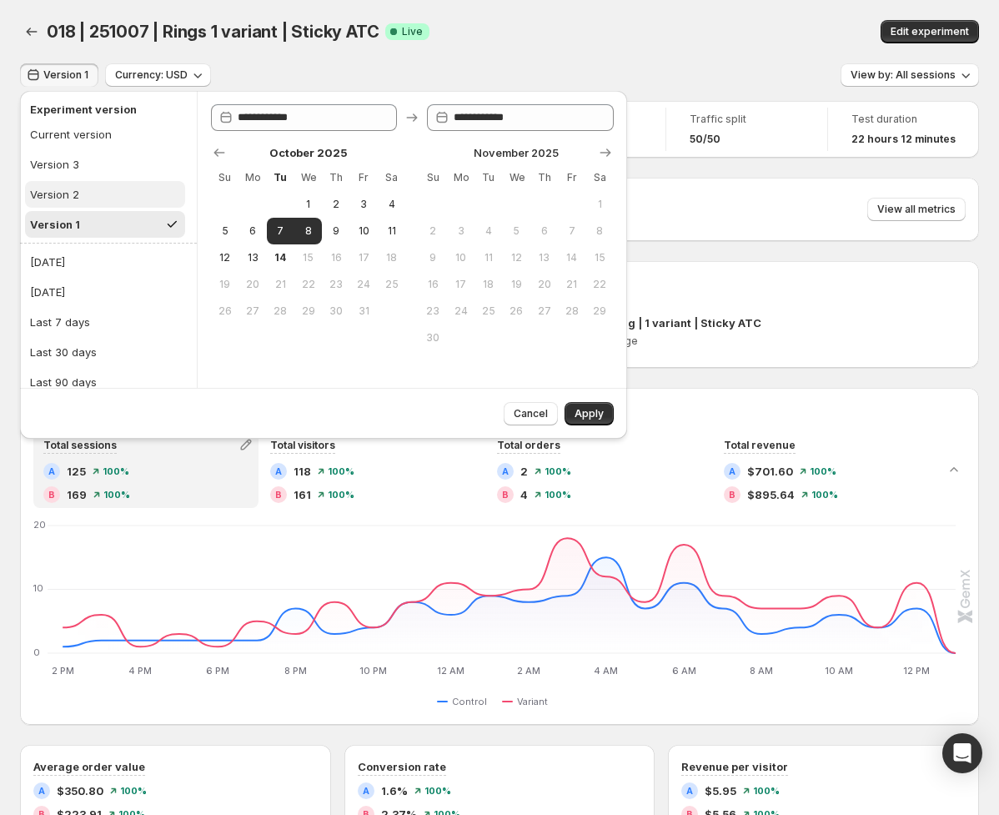
click at [81, 189] on button "Version 2" at bounding box center [105, 194] width 160 height 27
type input "**********"
click at [586, 417] on span "Apply" at bounding box center [588, 413] width 29 height 13
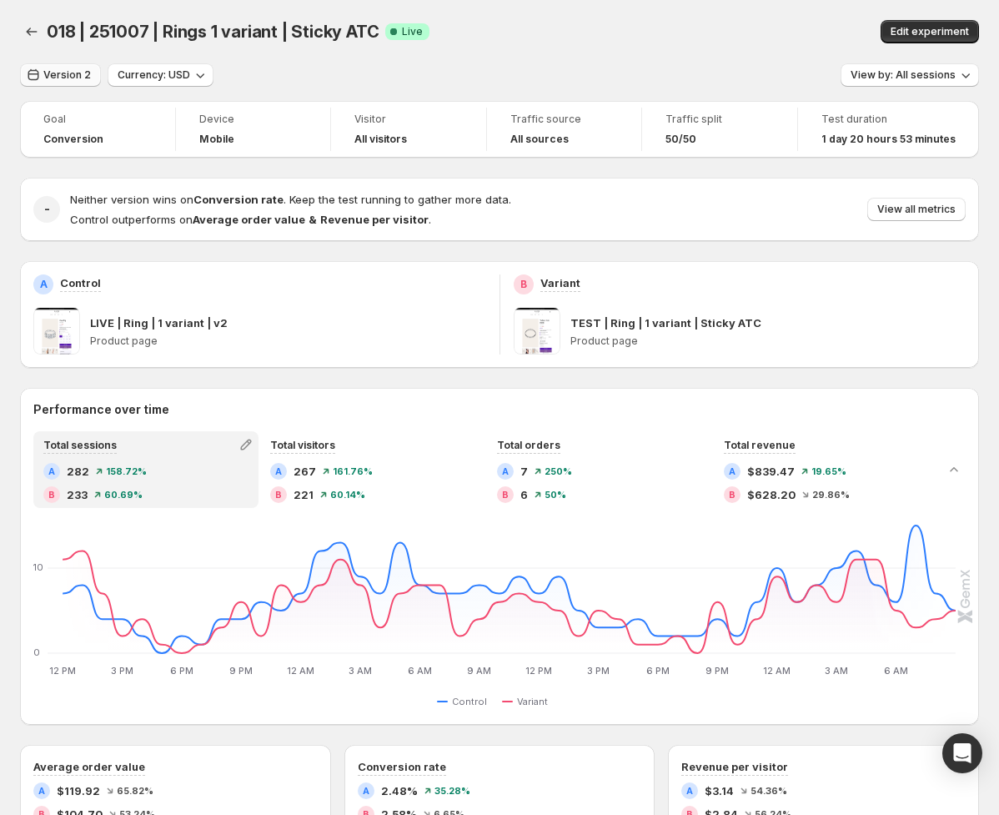
click at [48, 72] on span "Version 2" at bounding box center [67, 74] width 48 height 13
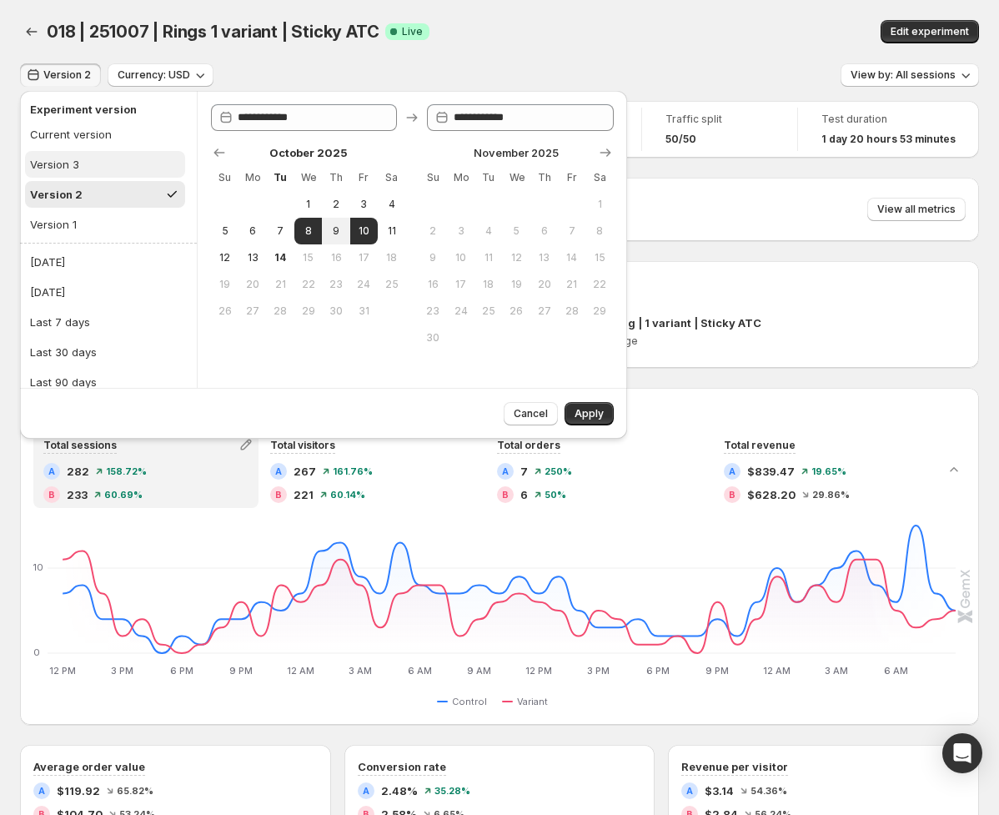
click at [114, 159] on button "Version 3" at bounding box center [105, 164] width 160 height 27
type input "**********"
click at [596, 415] on span "Apply" at bounding box center [588, 413] width 29 height 13
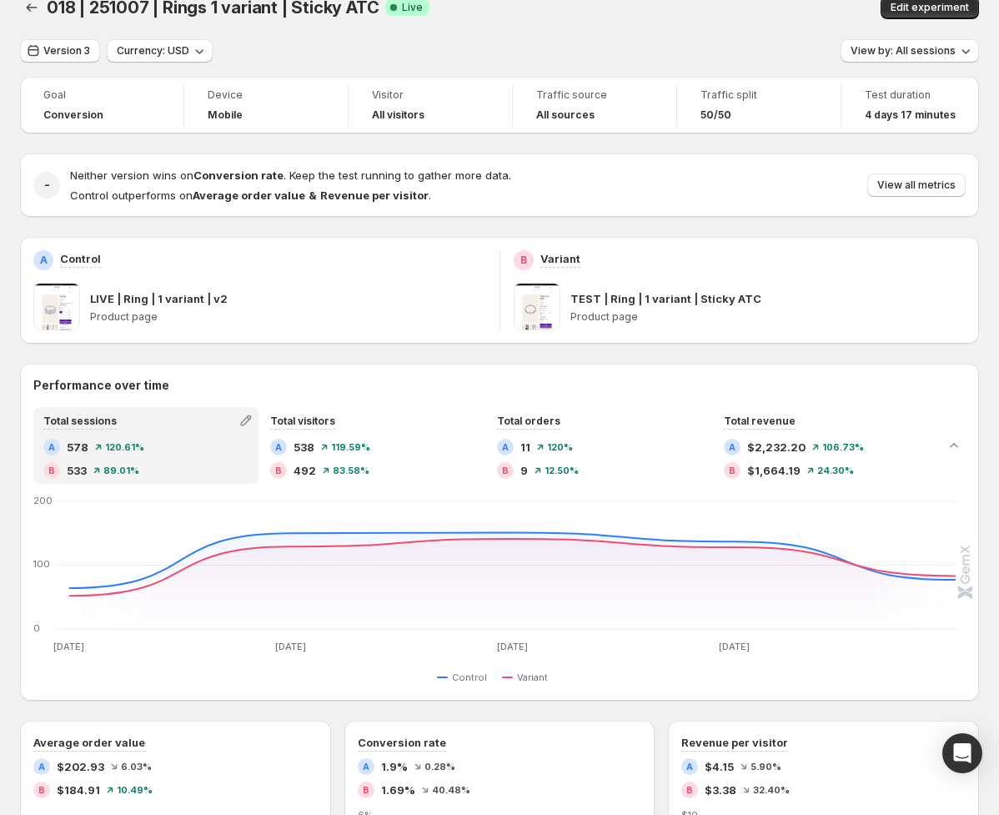
scroll to position [27, 0]
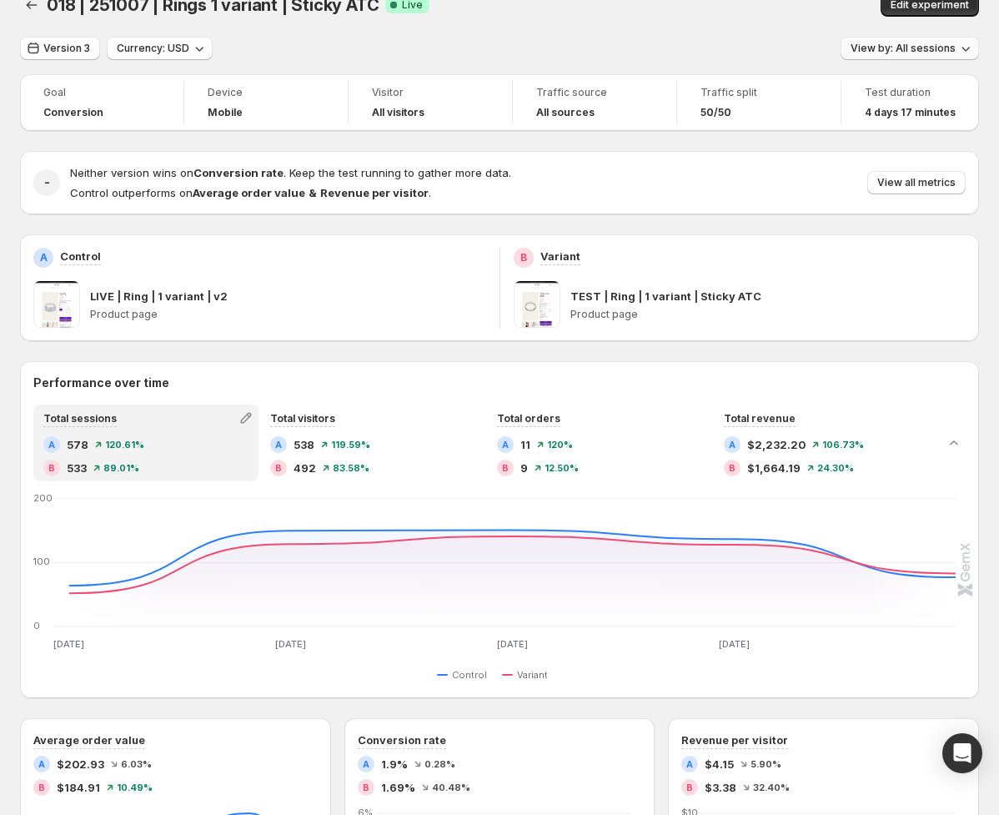
click at [877, 40] on button "View by: All sessions" at bounding box center [909, 48] width 138 height 23
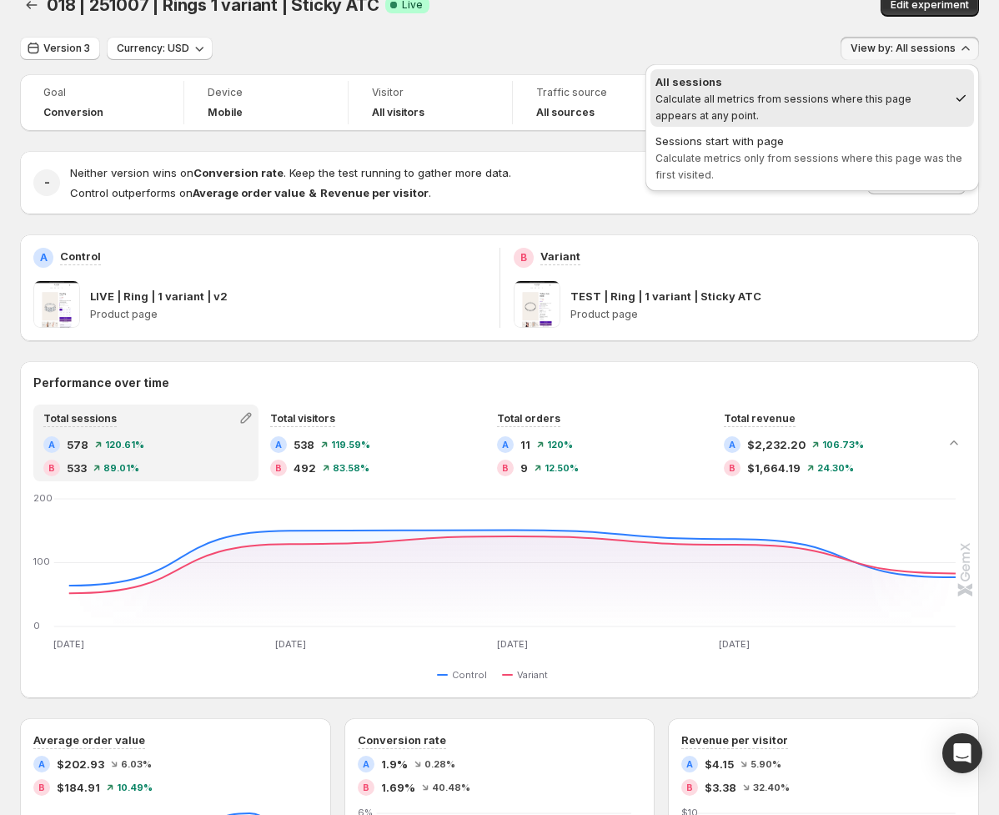
click at [781, 158] on span "Calculate metrics only from sessions where this page was the first visited." at bounding box center [808, 166] width 307 height 29
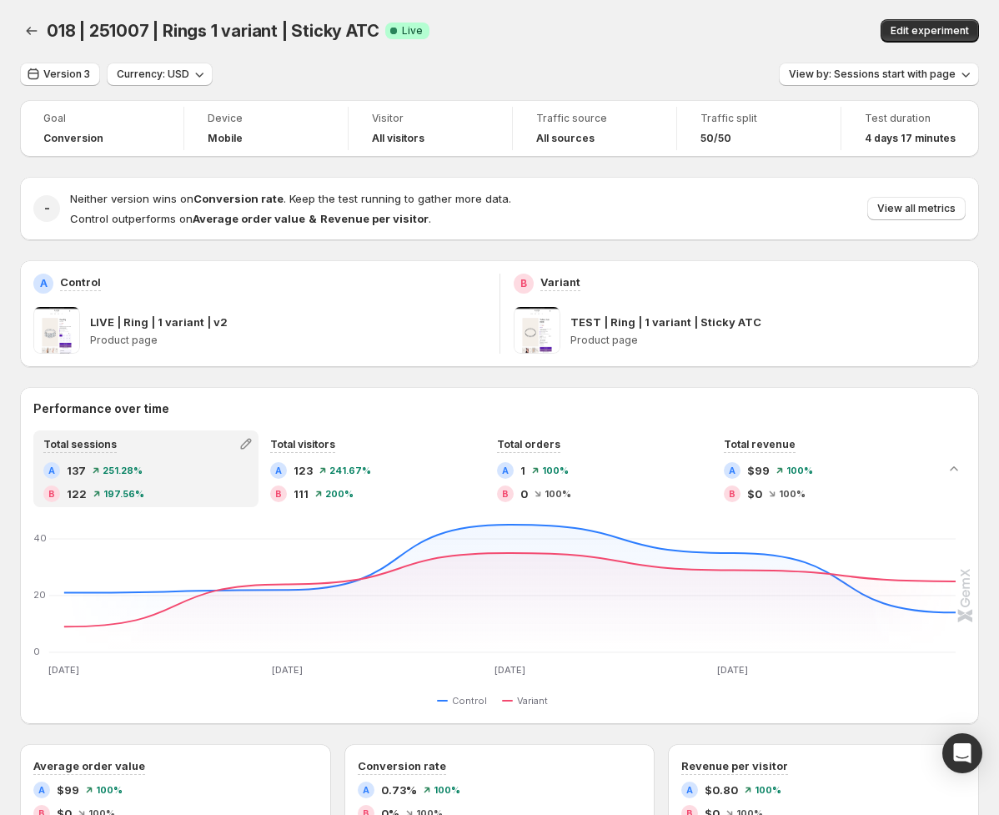
scroll to position [0, 0]
click at [45, 25] on div at bounding box center [33, 31] width 27 height 23
click at [38, 31] on icon "Back" at bounding box center [31, 31] width 17 height 17
